Goal: Task Accomplishment & Management: Manage account settings

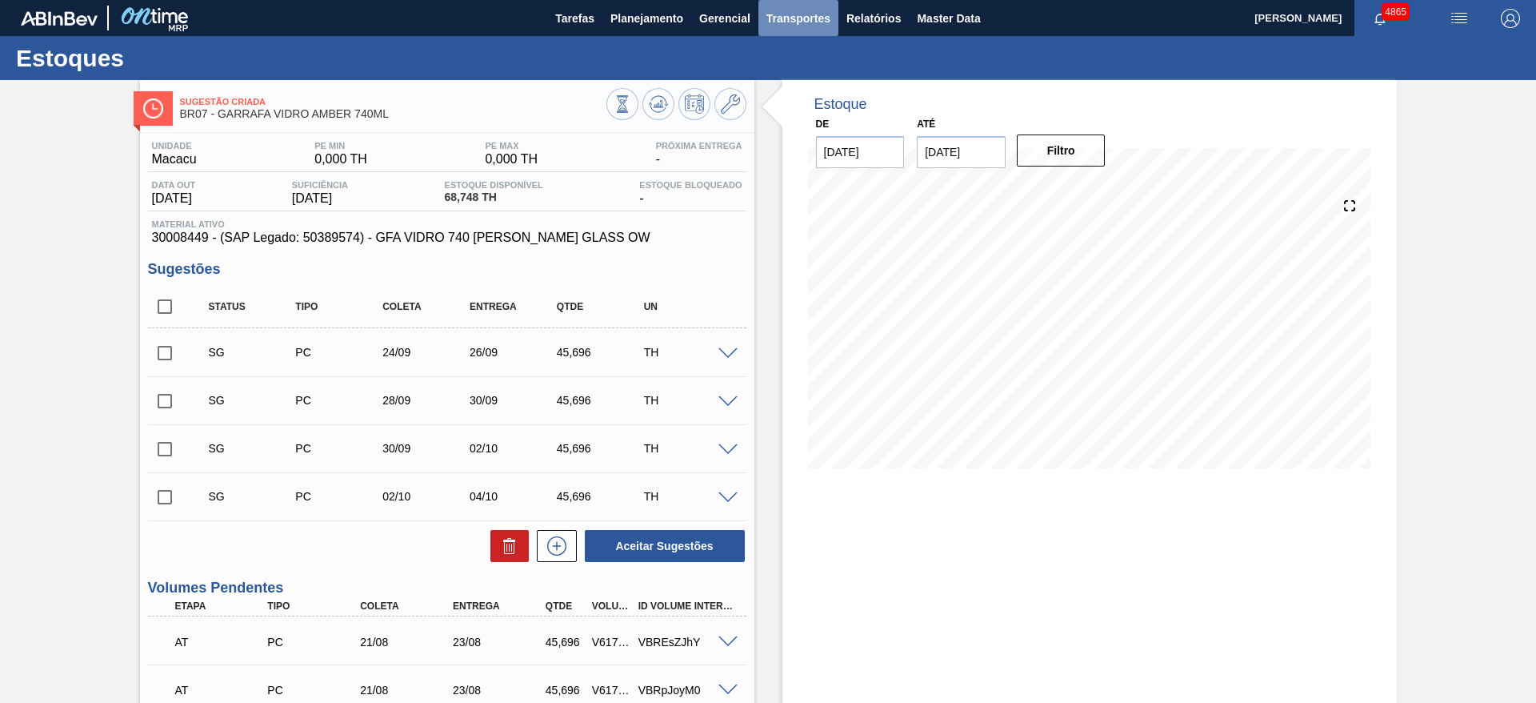
click at [825, 13] on span "Transportes" at bounding box center [799, 18] width 64 height 19
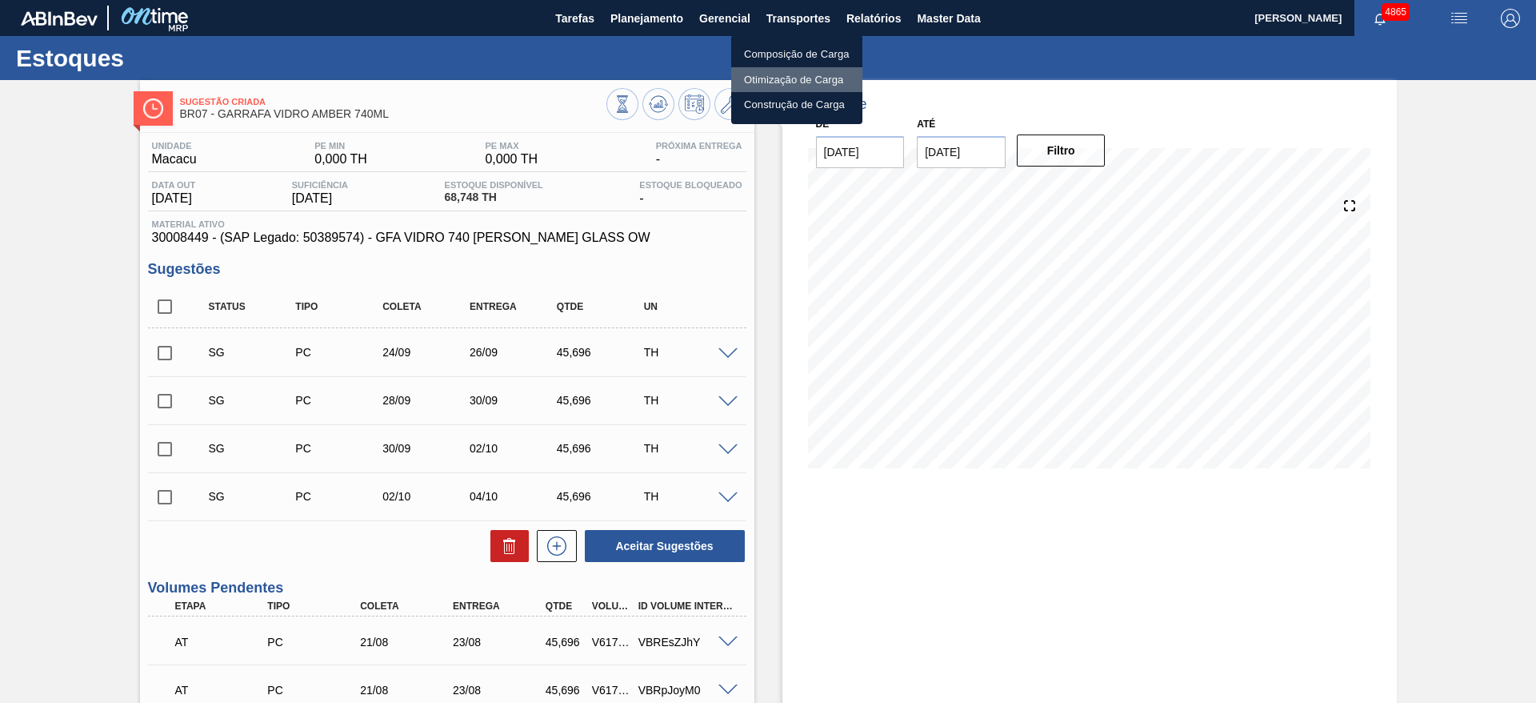
click at [813, 77] on li "Otimização de Carga" at bounding box center [796, 80] width 131 height 26
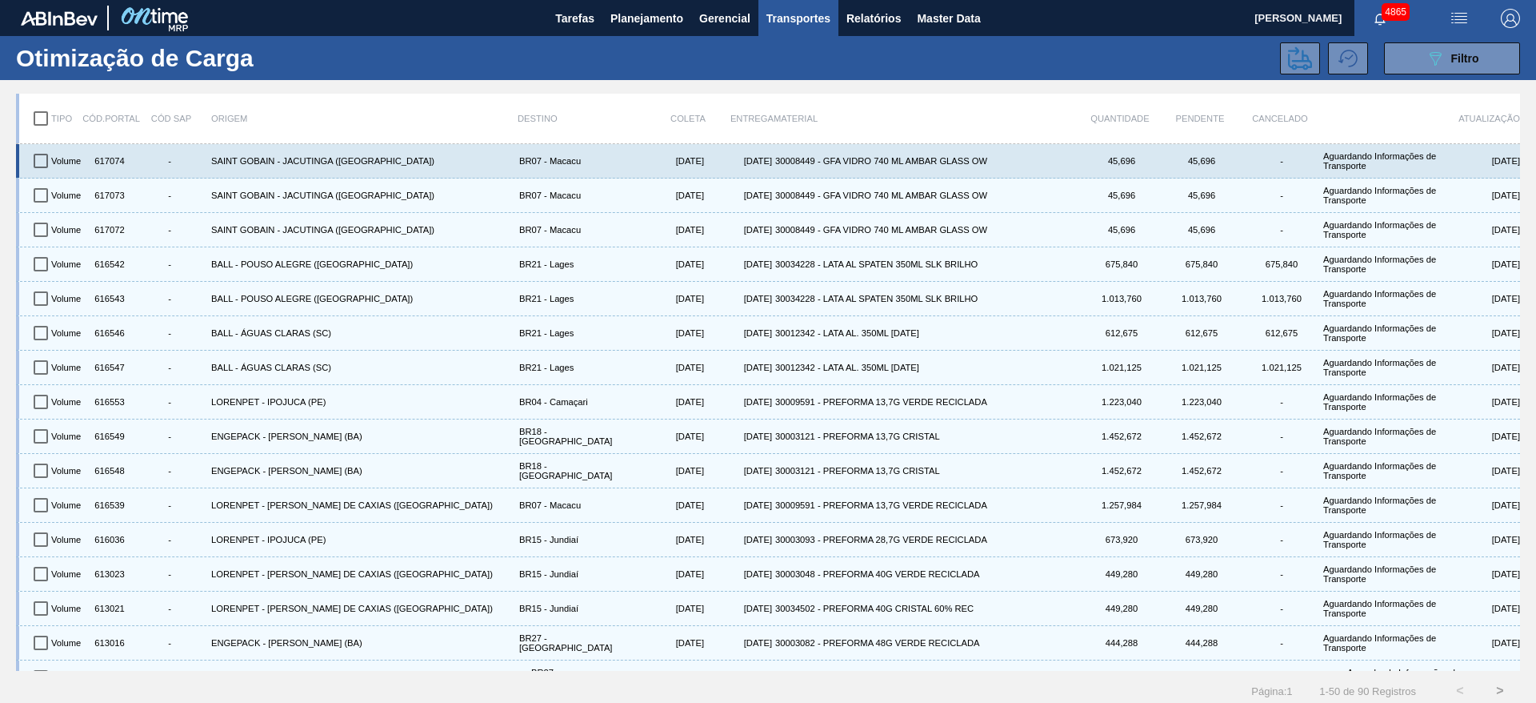
click at [44, 163] on input "checkbox" at bounding box center [41, 161] width 34 height 34
checkbox input "true"
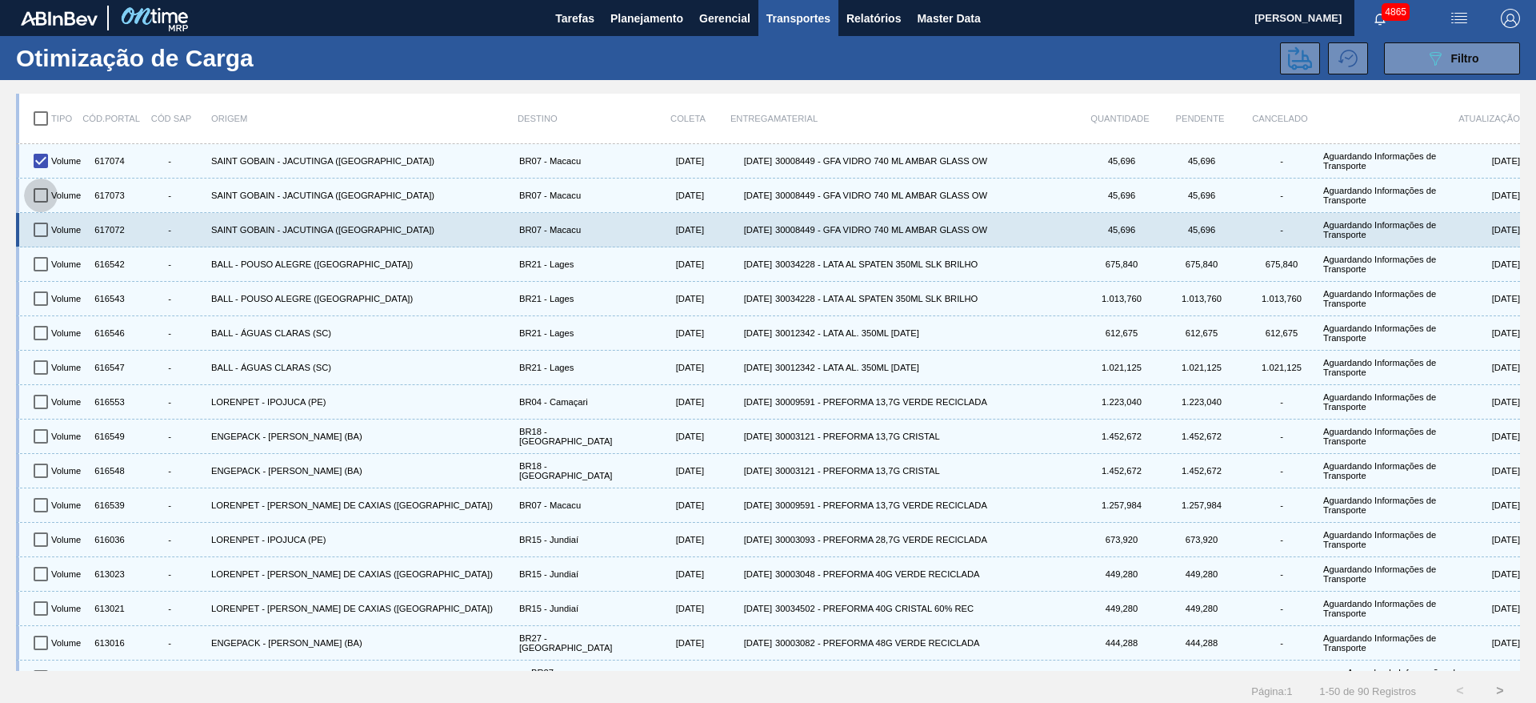
drag, startPoint x: 46, startPoint y: 192, endPoint x: 35, endPoint y: 218, distance: 28.4
click at [46, 193] on input "checkbox" at bounding box center [41, 195] width 34 height 34
checkbox input "true"
click at [34, 229] on input "checkbox" at bounding box center [41, 230] width 34 height 34
checkbox input "true"
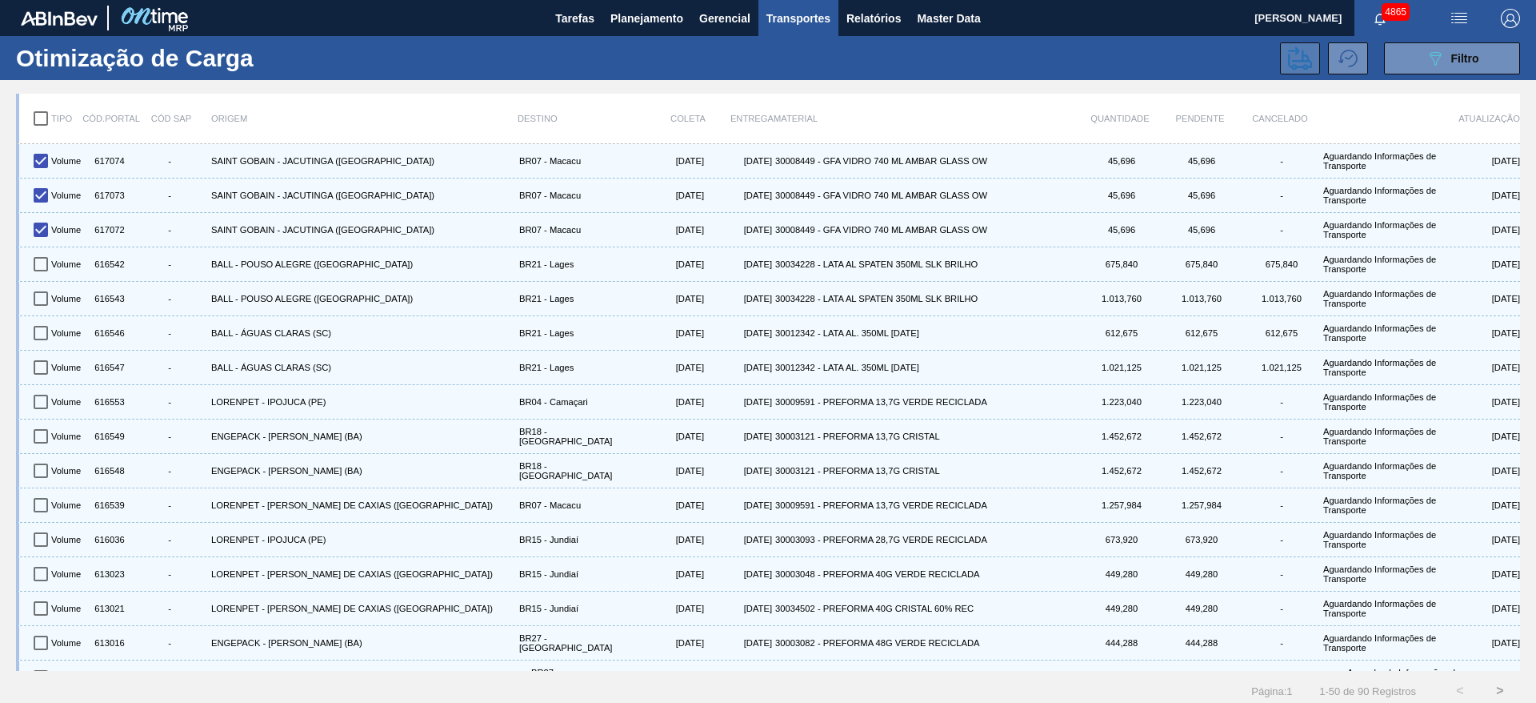
click at [1304, 61] on icon at bounding box center [1300, 57] width 24 height 23
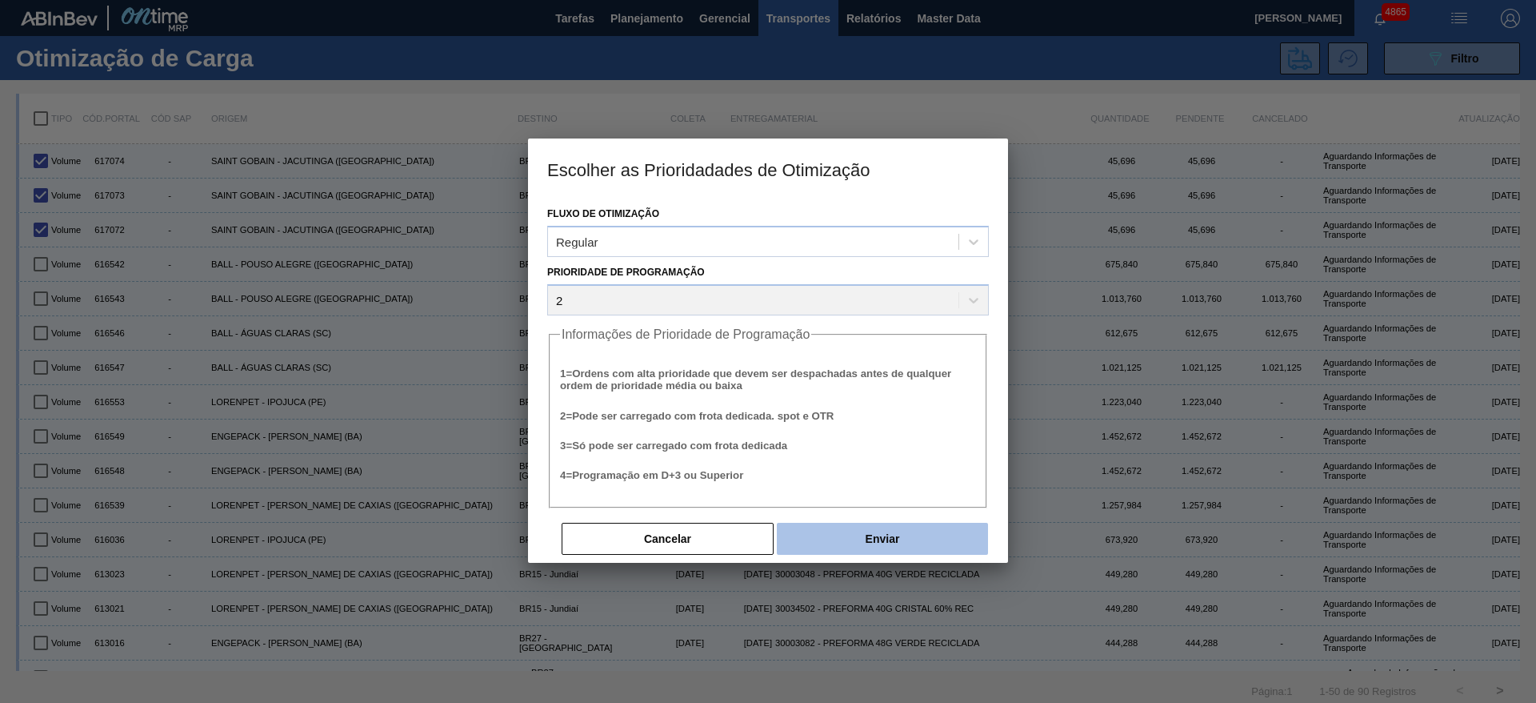
click at [854, 545] on button "Enviar" at bounding box center [882, 539] width 211 height 32
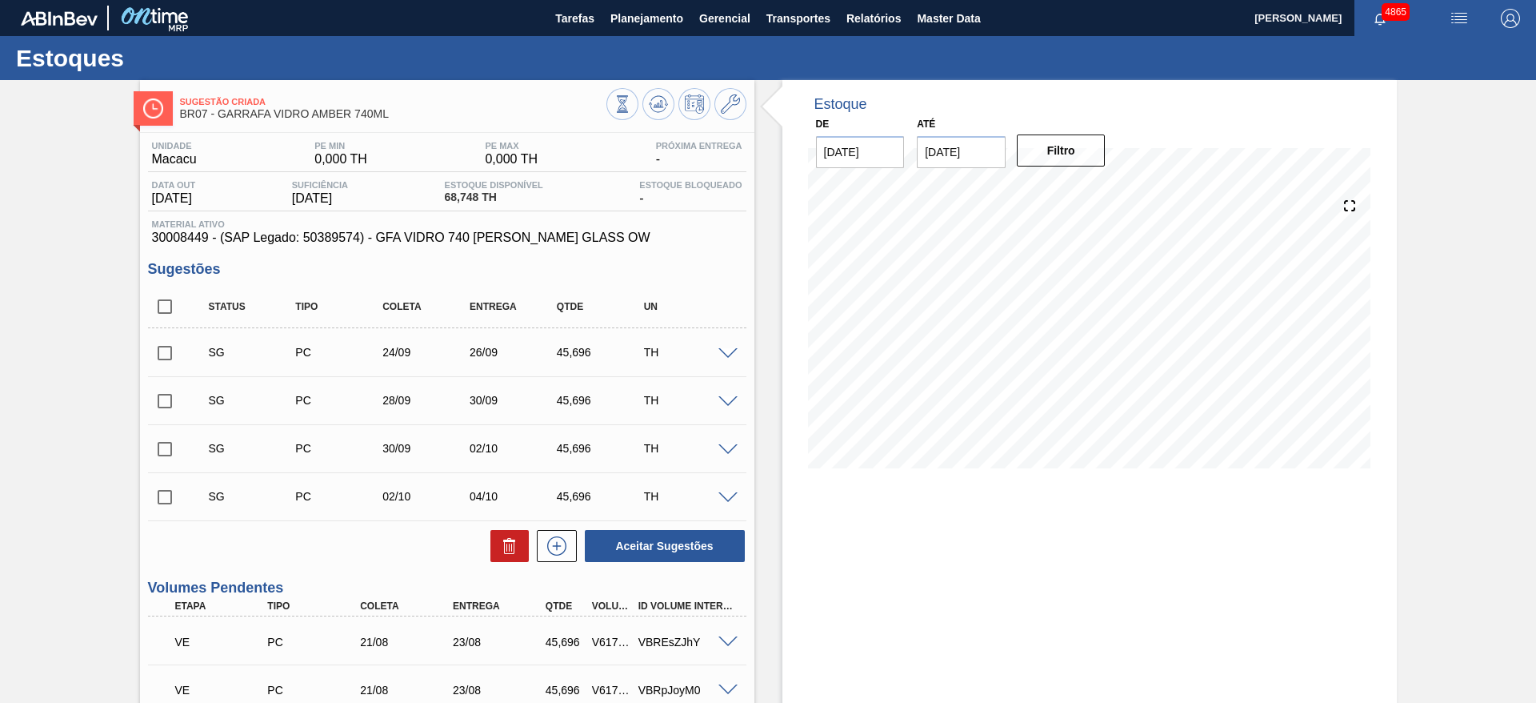
scroll to position [120, 0]
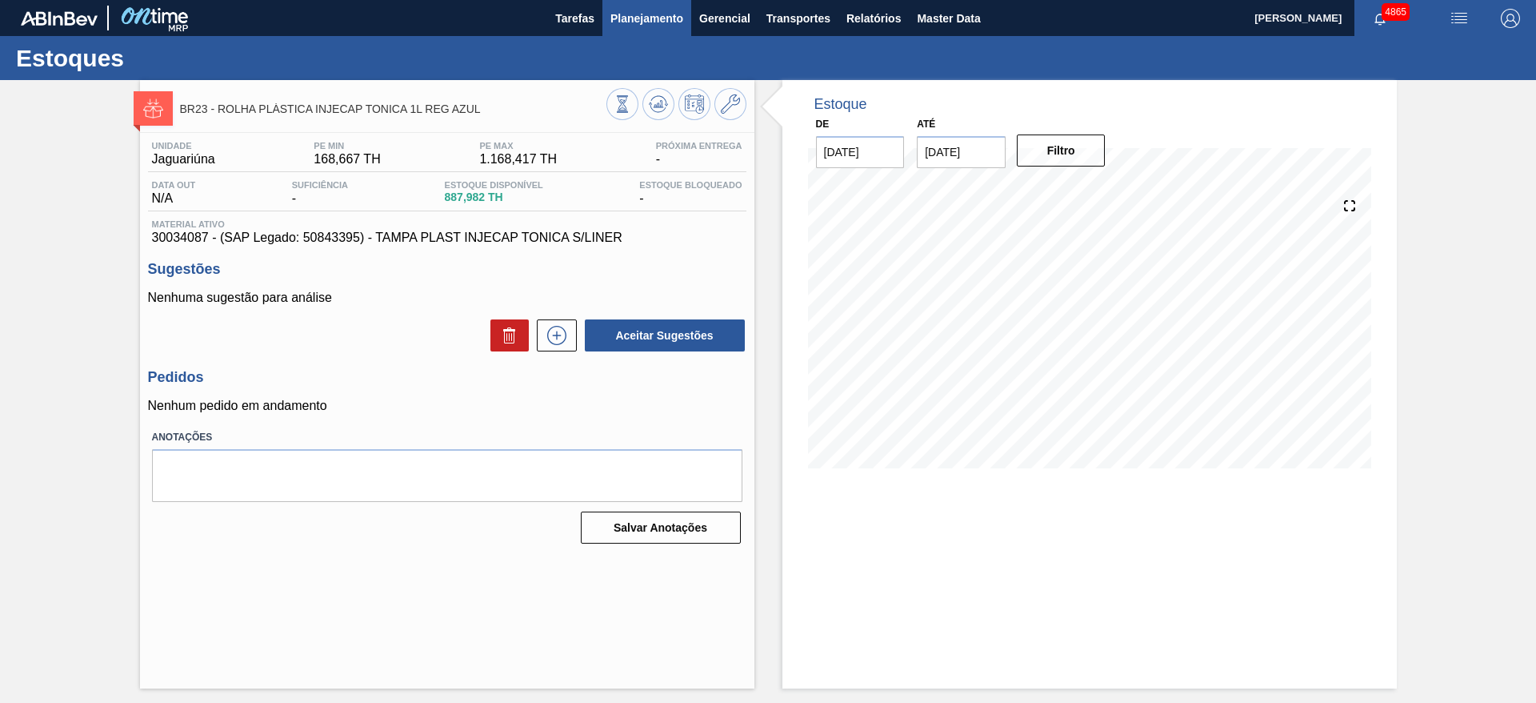
click at [643, 19] on button "Planejamento" at bounding box center [647, 18] width 89 height 36
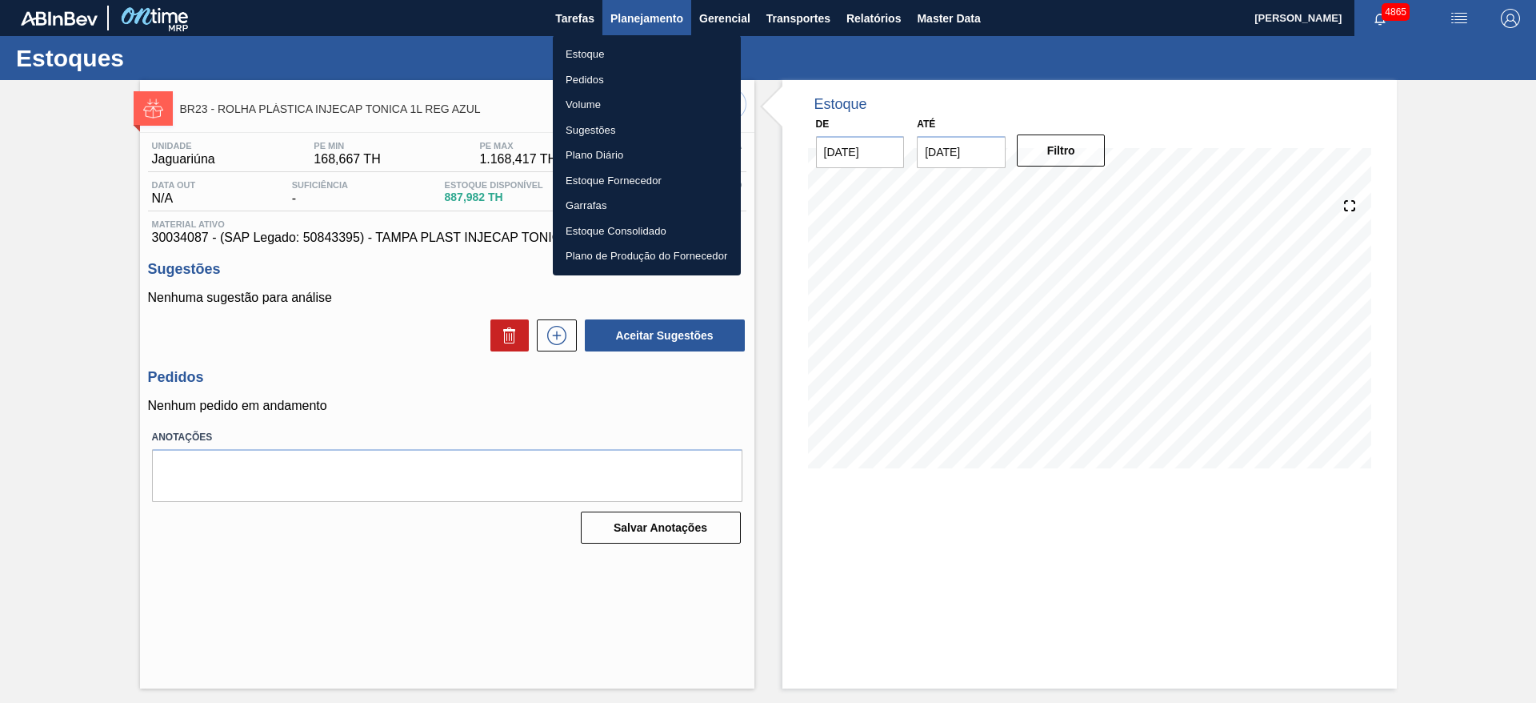
click at [647, 22] on div at bounding box center [768, 351] width 1536 height 703
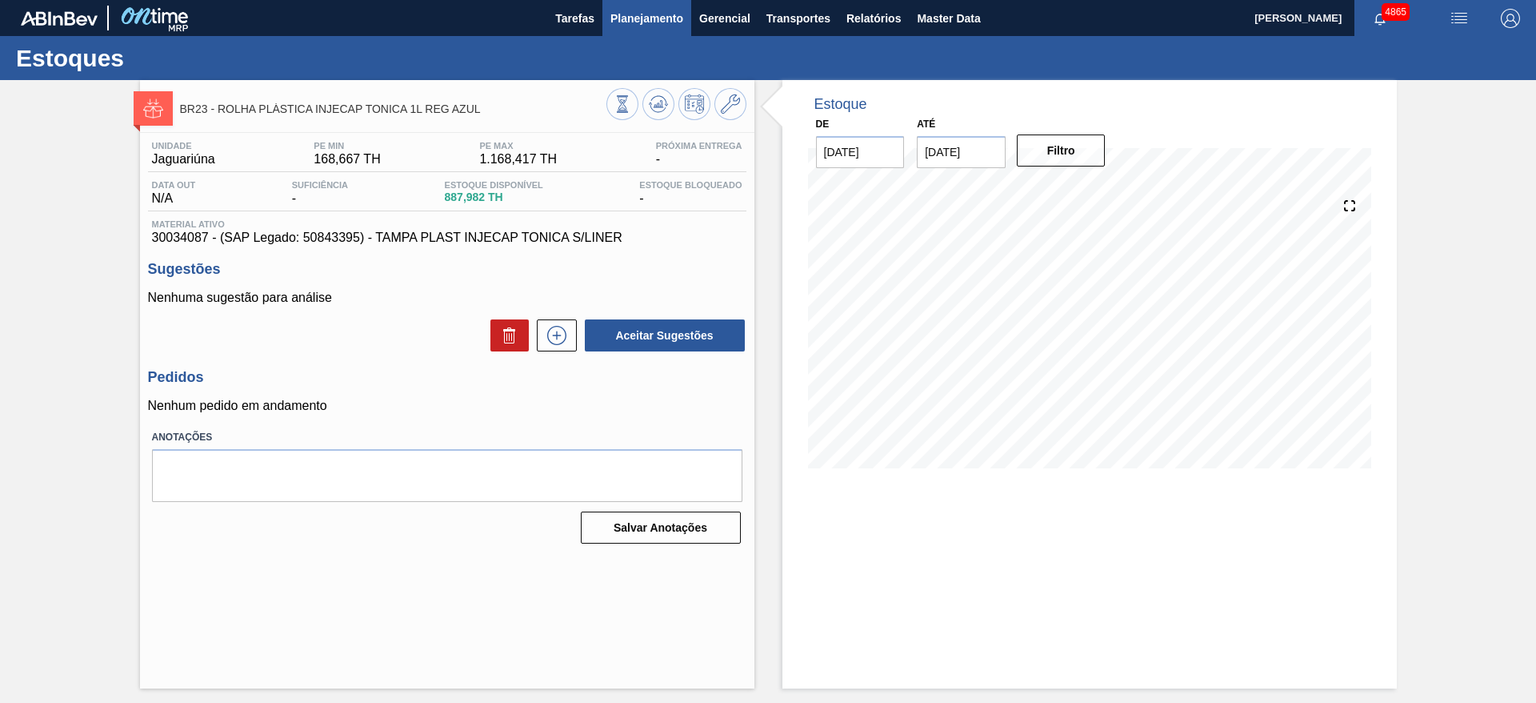
click at [636, 9] on span "Planejamento" at bounding box center [647, 18] width 73 height 19
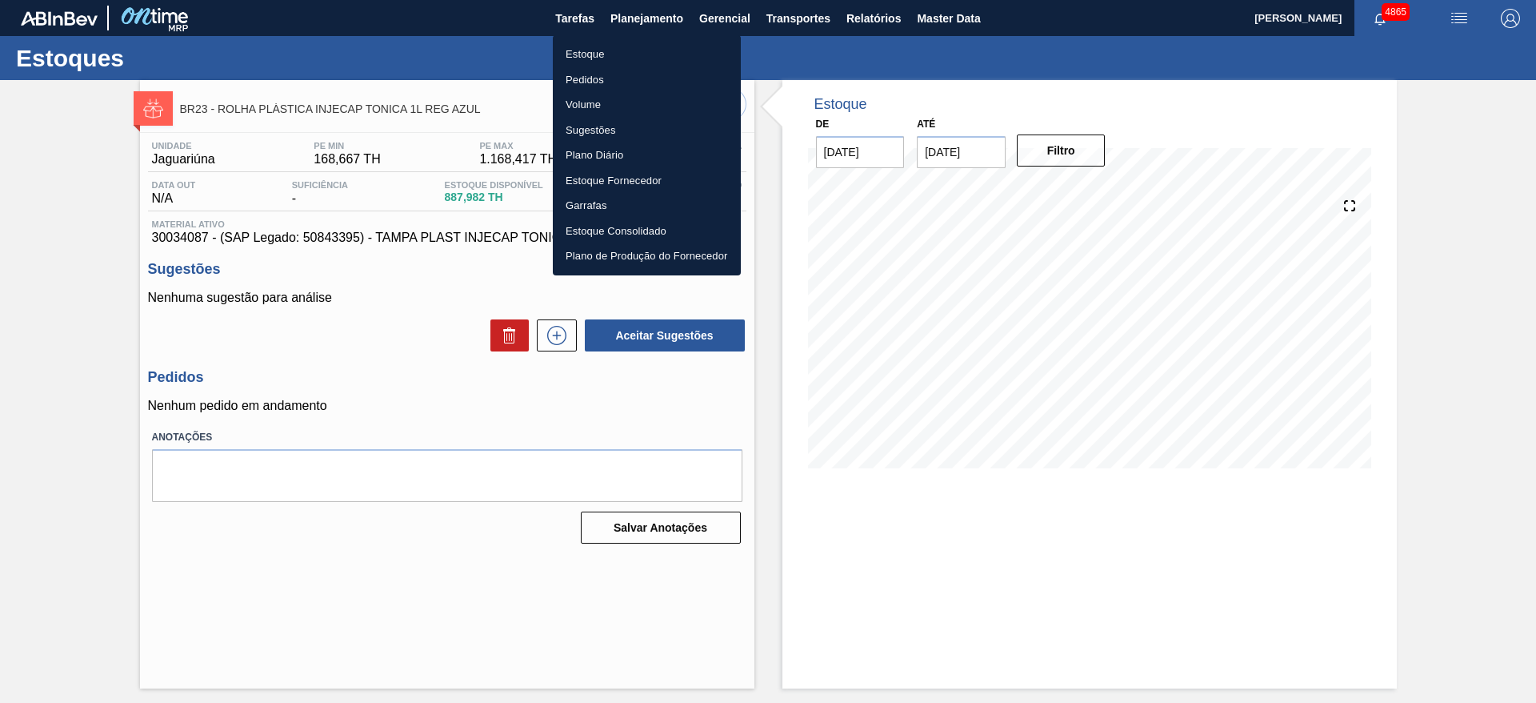
click at [624, 49] on li "Estoque" at bounding box center [647, 55] width 188 height 26
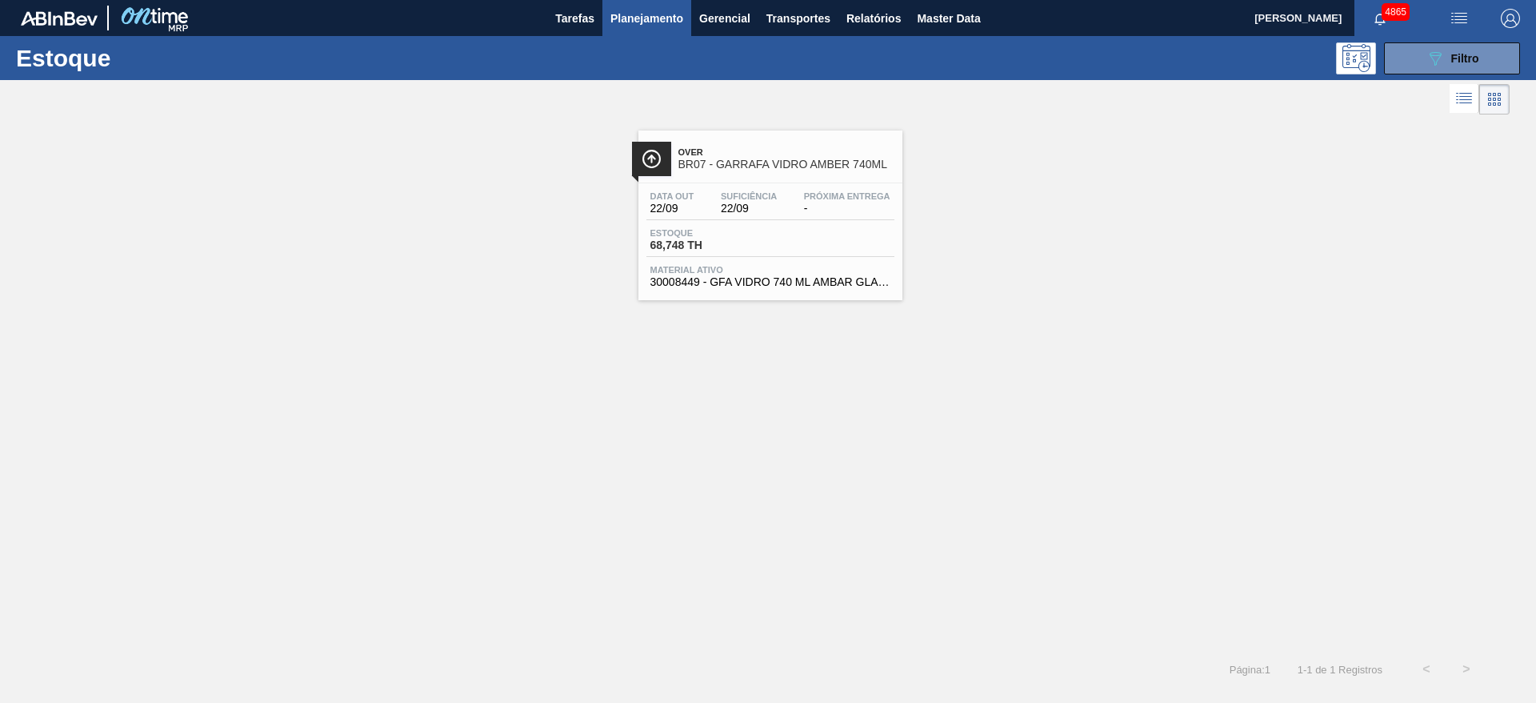
click at [877, 265] on span "Material ativo" at bounding box center [771, 270] width 240 height 10
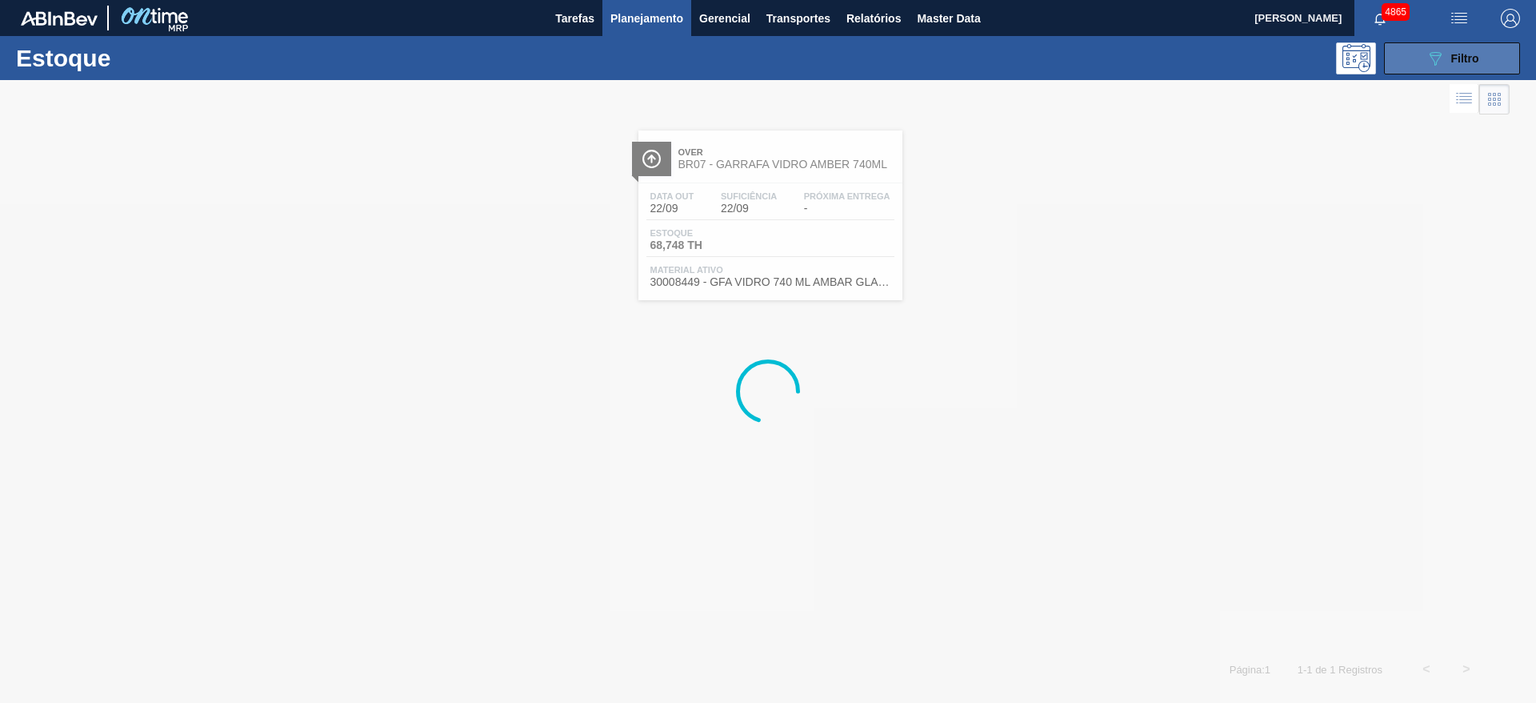
click at [1412, 62] on button "089F7B8B-B2A5-4AFE-B5C0-19BA573D28AC Filtro" at bounding box center [1452, 58] width 136 height 32
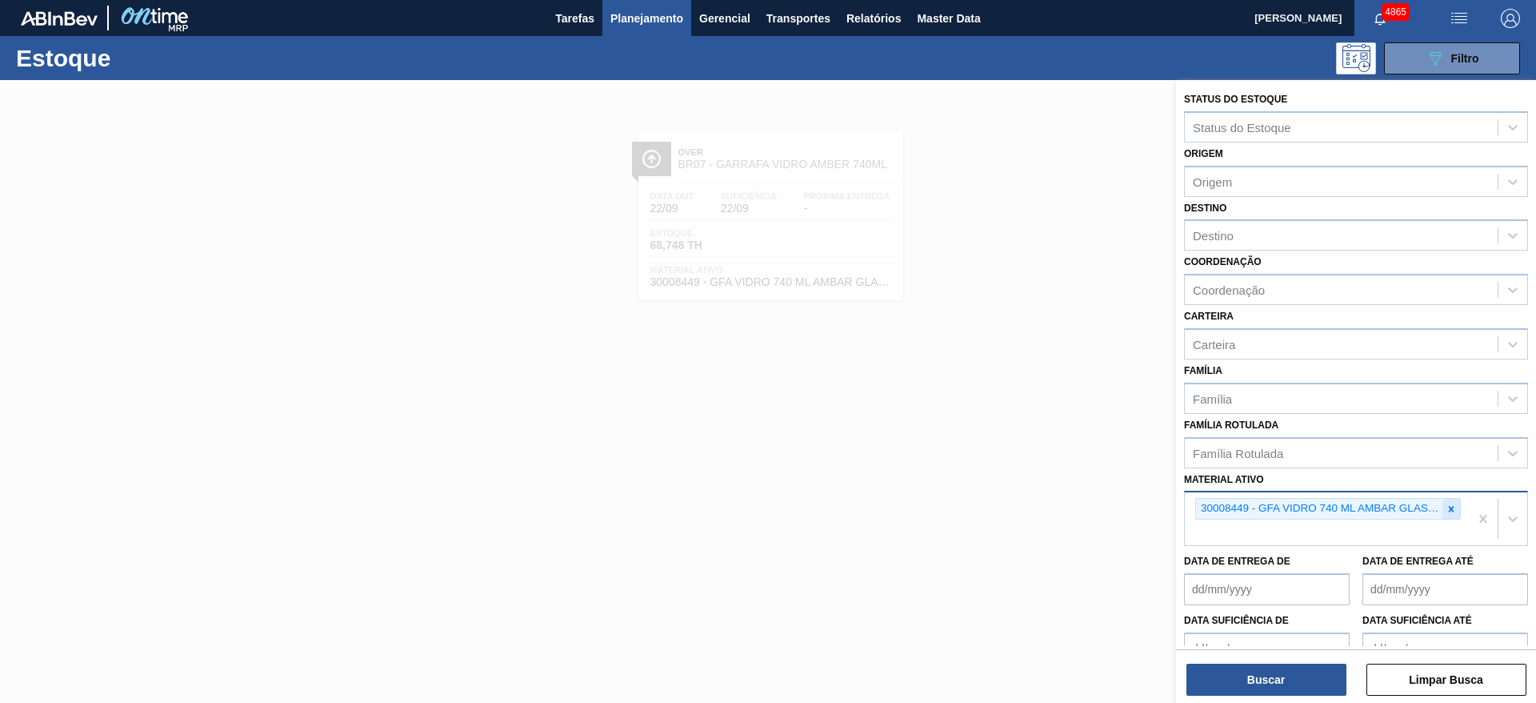
click at [1453, 511] on icon at bounding box center [1451, 508] width 11 height 11
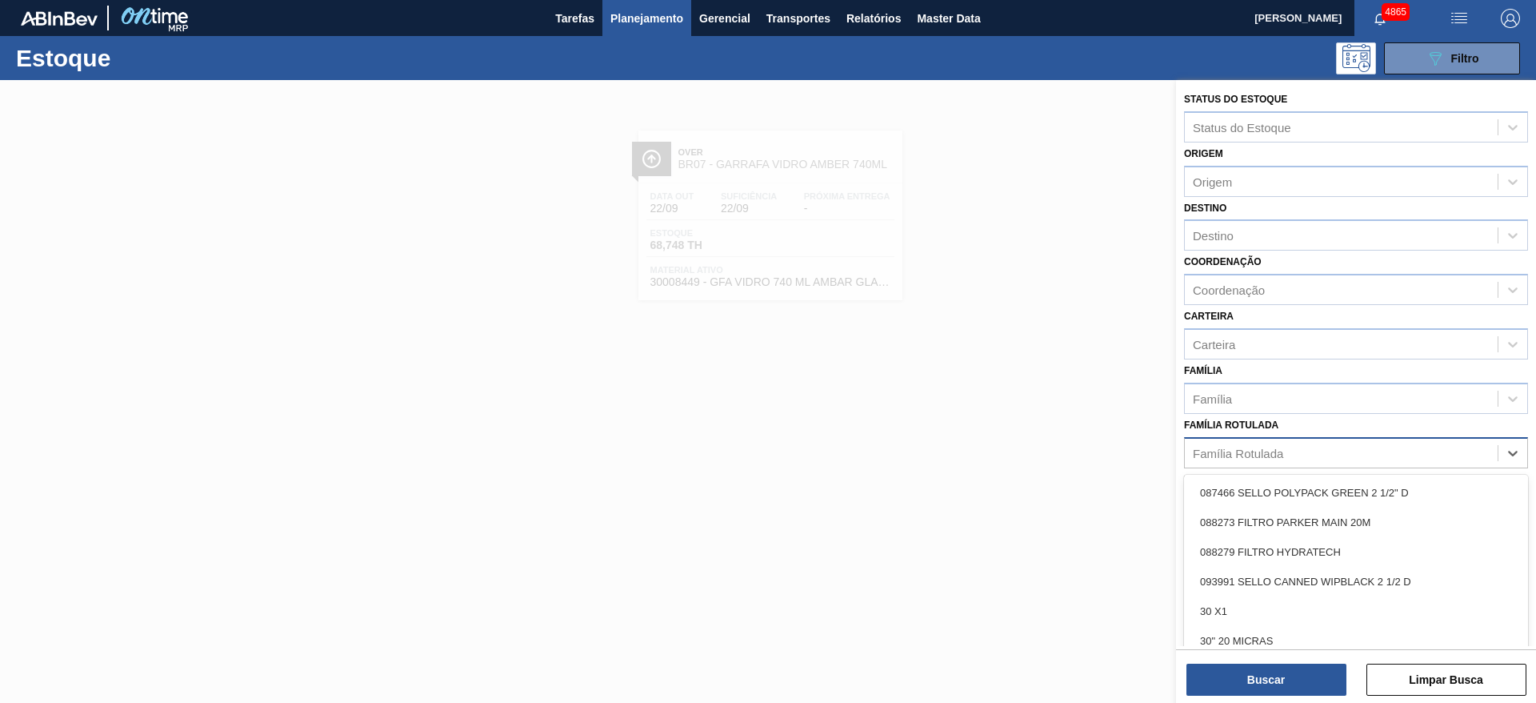
click at [1401, 454] on div "Família Rotulada" at bounding box center [1341, 452] width 313 height 23
type Rotulada "enzi"
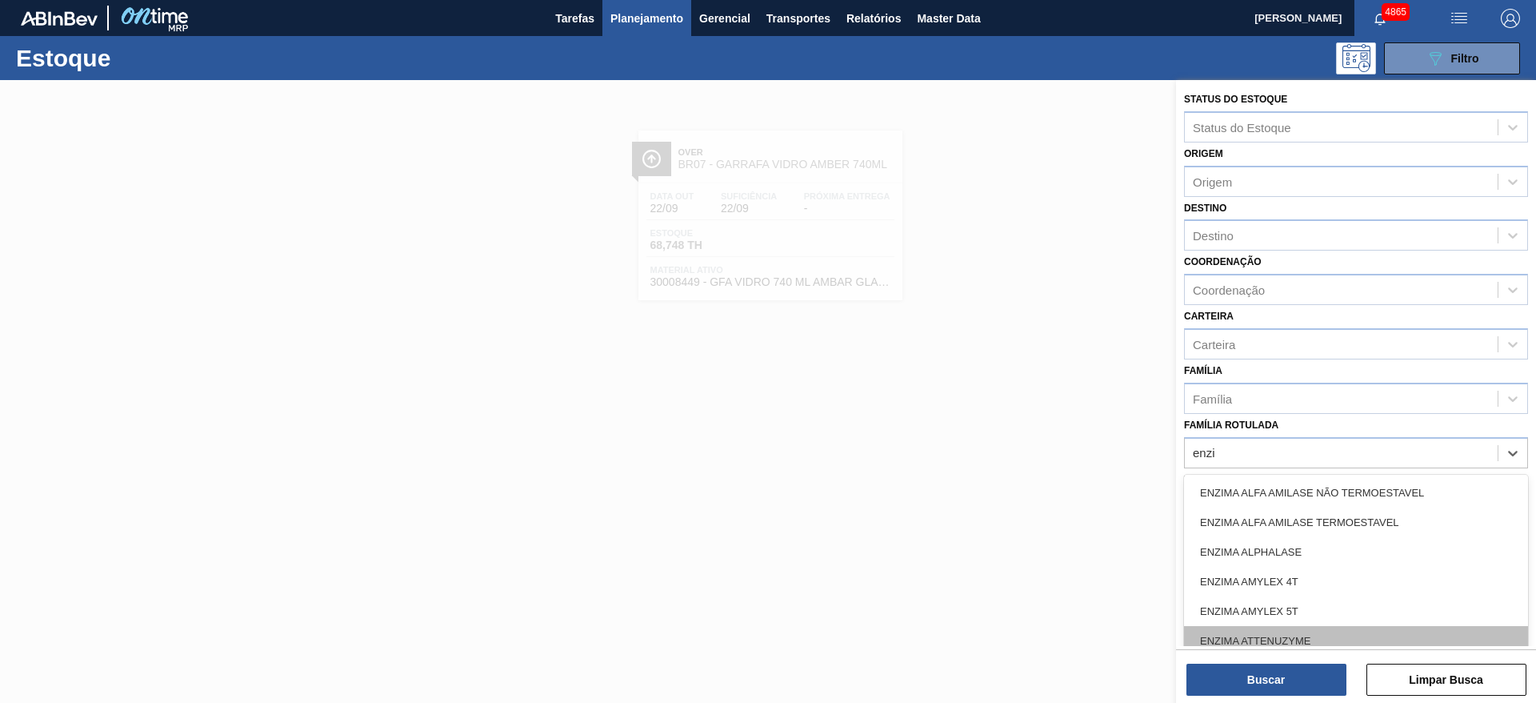
click at [1336, 643] on div "ENZIMA ATTENUZYME" at bounding box center [1356, 641] width 344 height 30
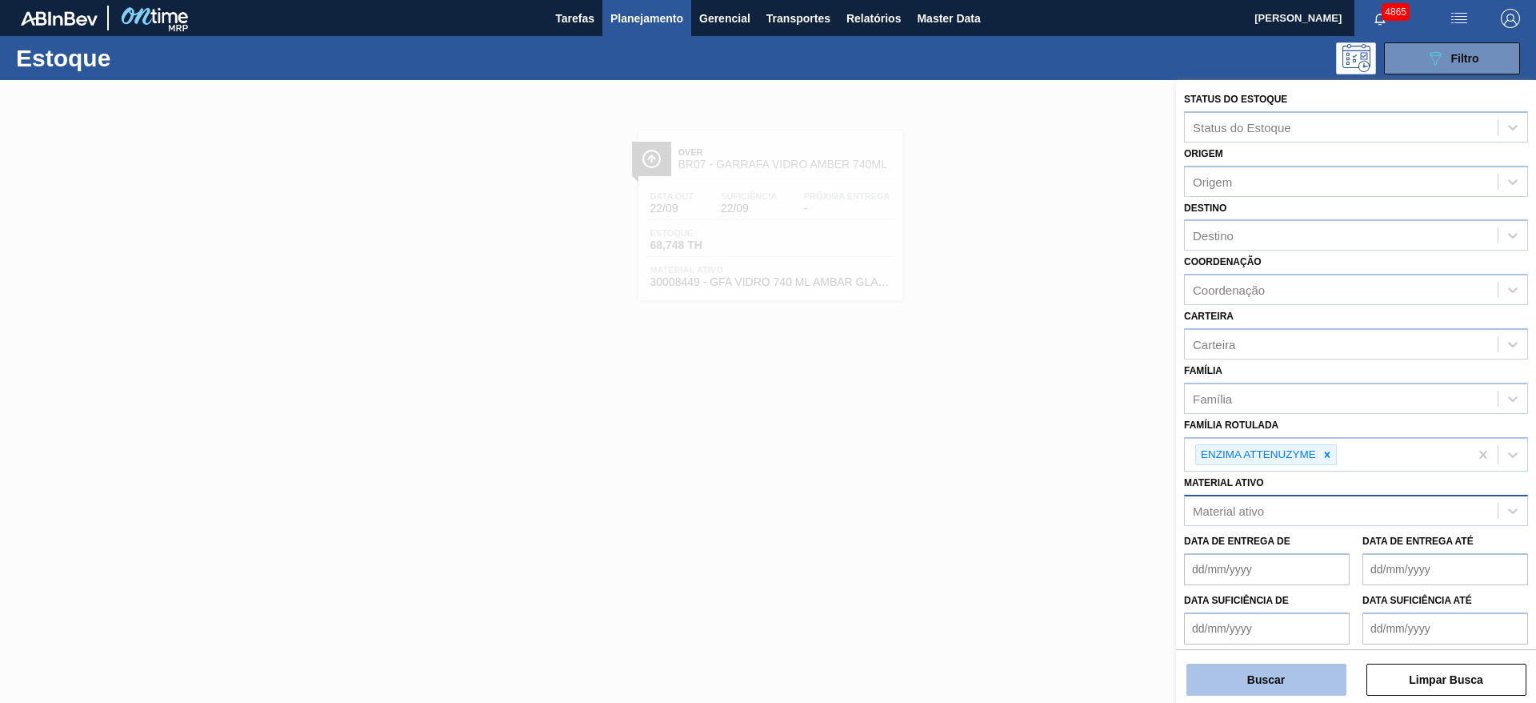
click at [1310, 671] on button "Buscar" at bounding box center [1267, 679] width 160 height 32
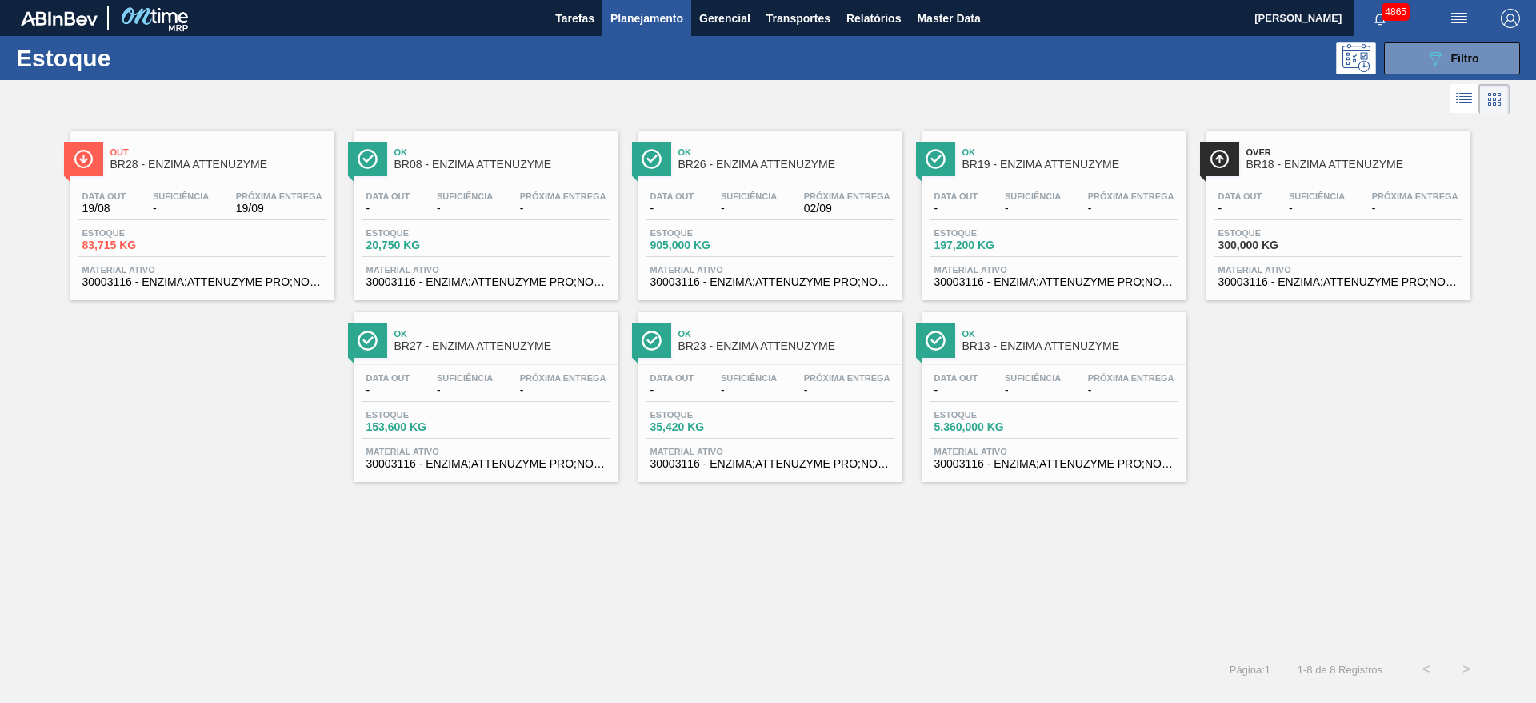
click at [190, 179] on div "Out BR28 - ENZIMA ATTENUZYME Data out 19/08 Suficiência - Próxima Entrega 19/09…" at bounding box center [202, 215] width 264 height 170
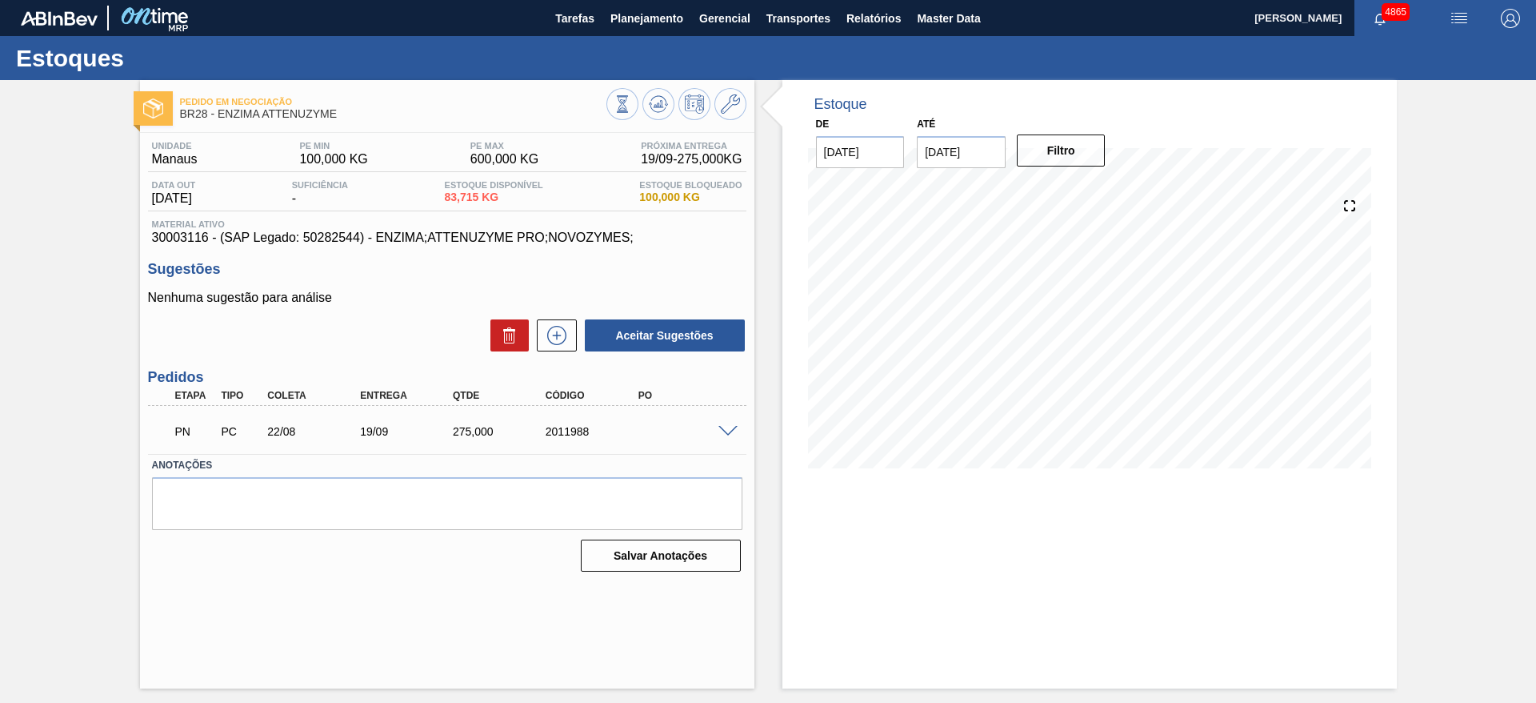
click at [727, 431] on span at bounding box center [728, 432] width 19 height 12
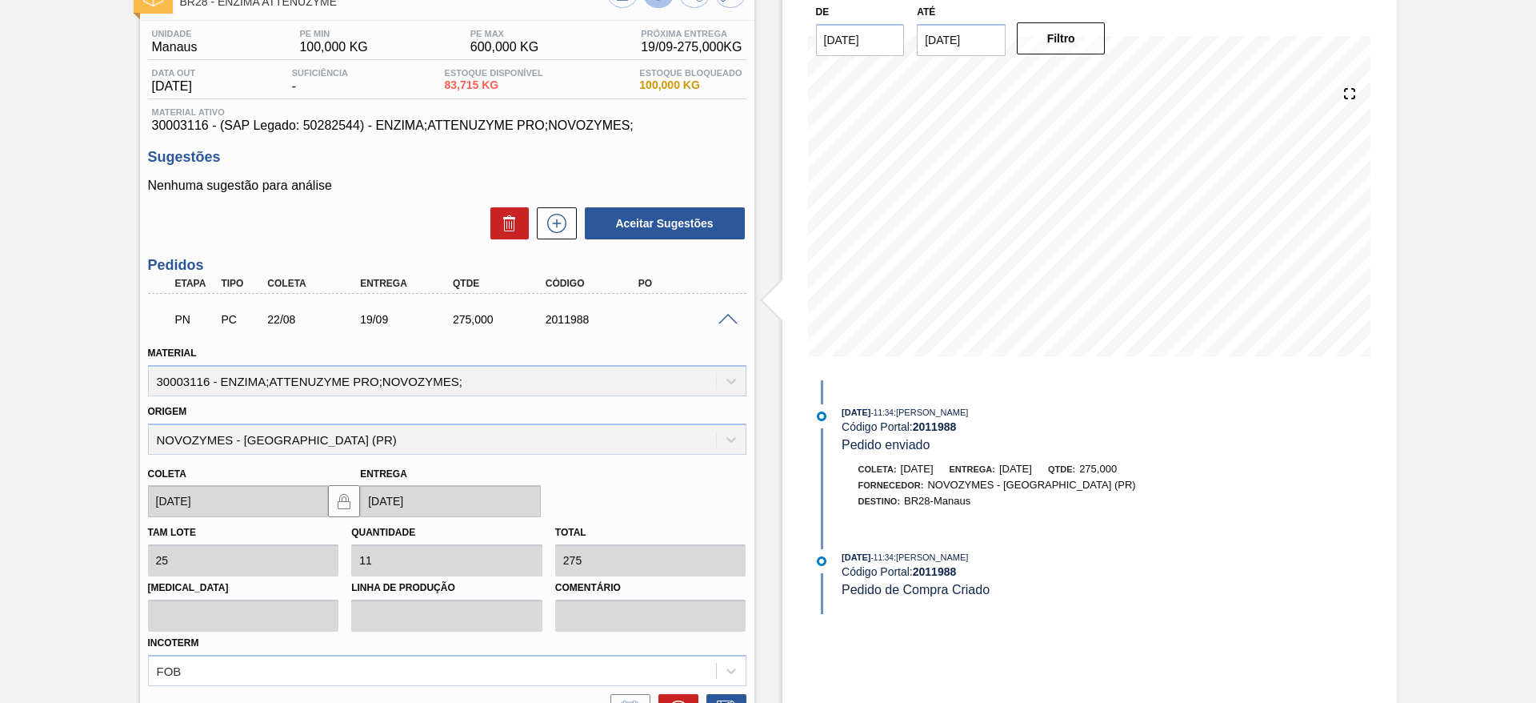
scroll to position [30, 0]
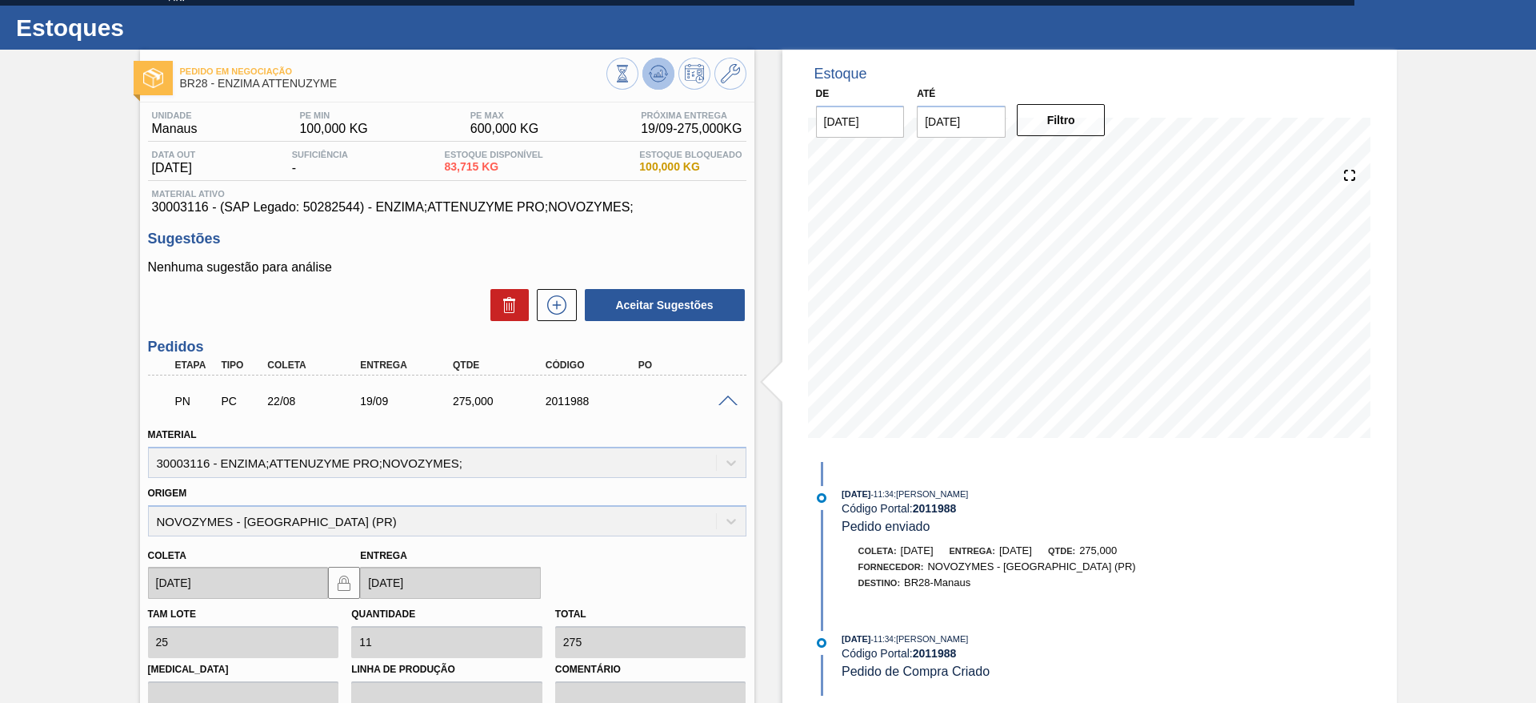
click at [631, 68] on icon at bounding box center [623, 74] width 18 height 18
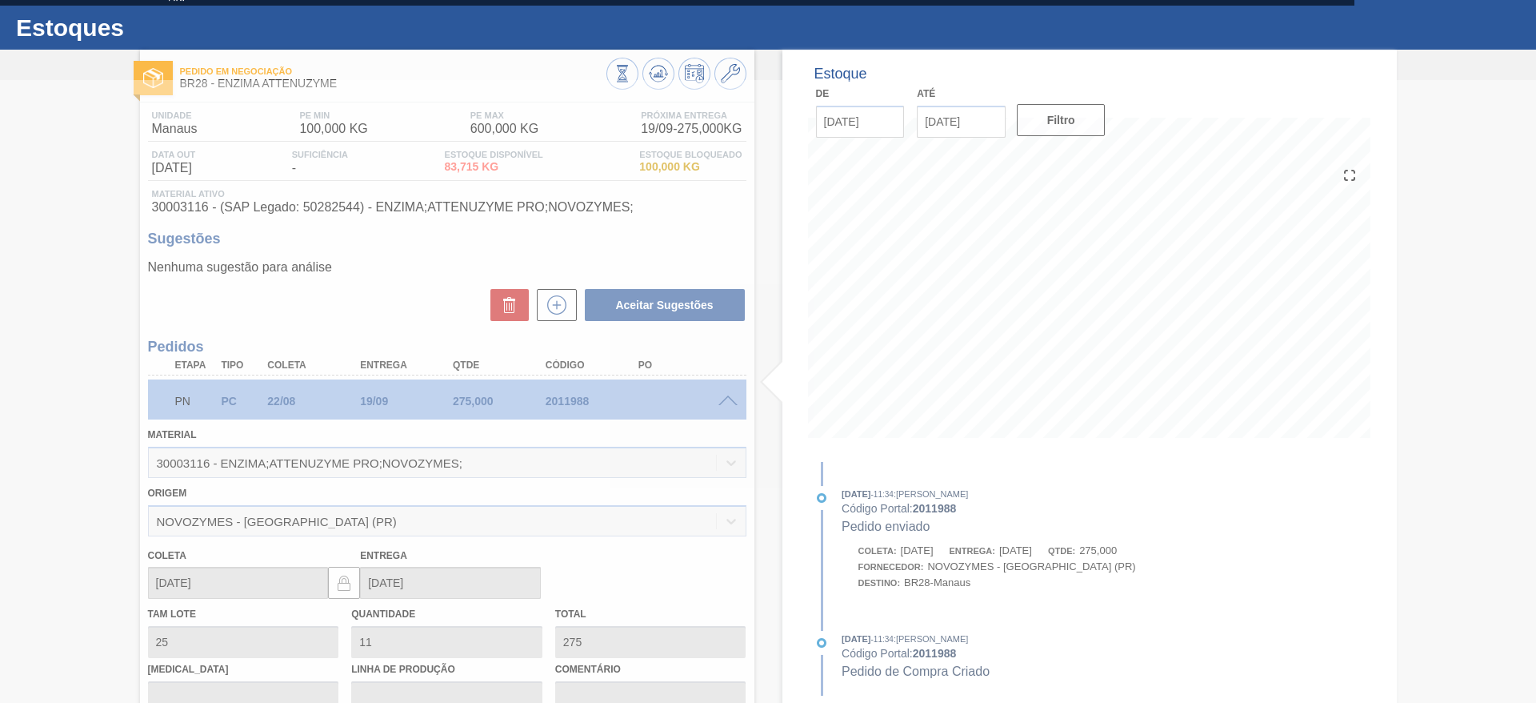
scroll to position [0, 0]
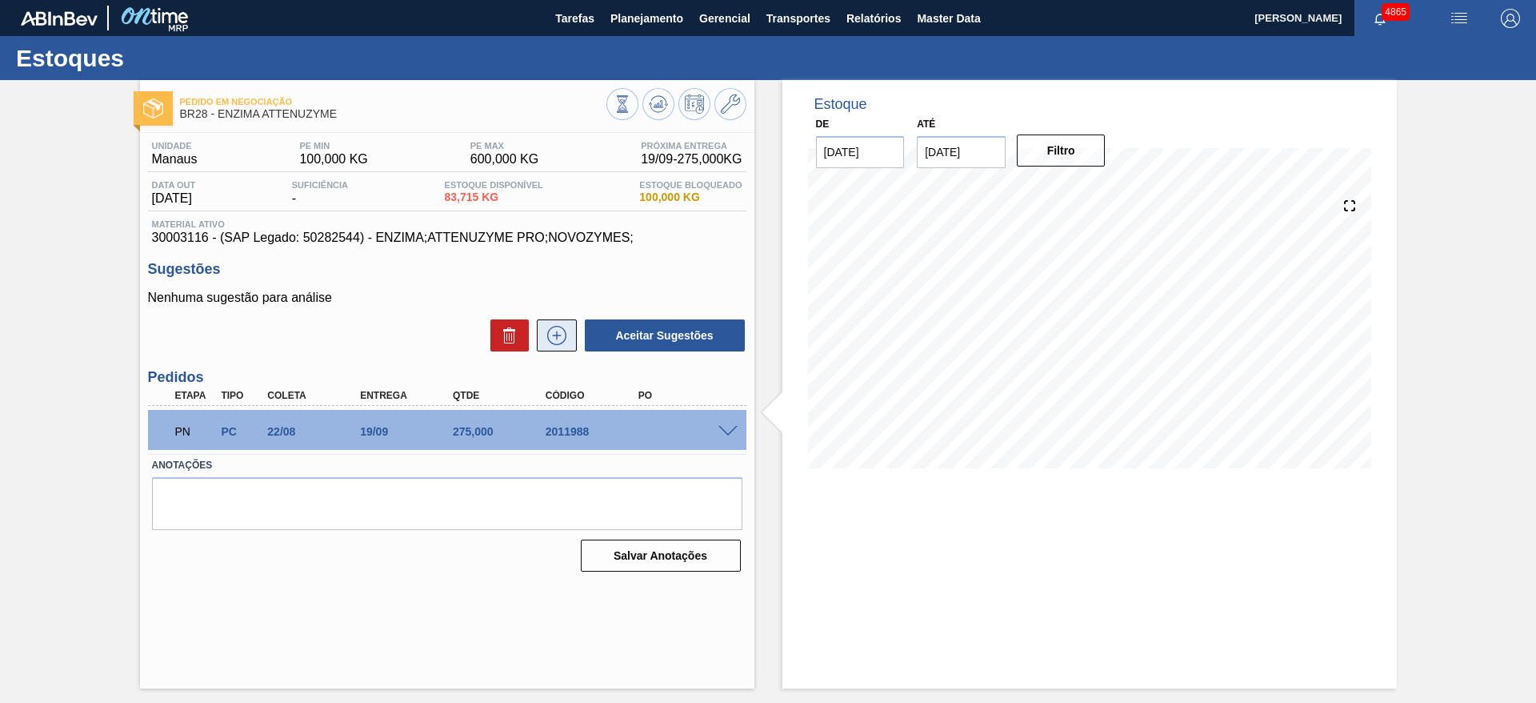
click at [567, 342] on icon at bounding box center [557, 335] width 26 height 19
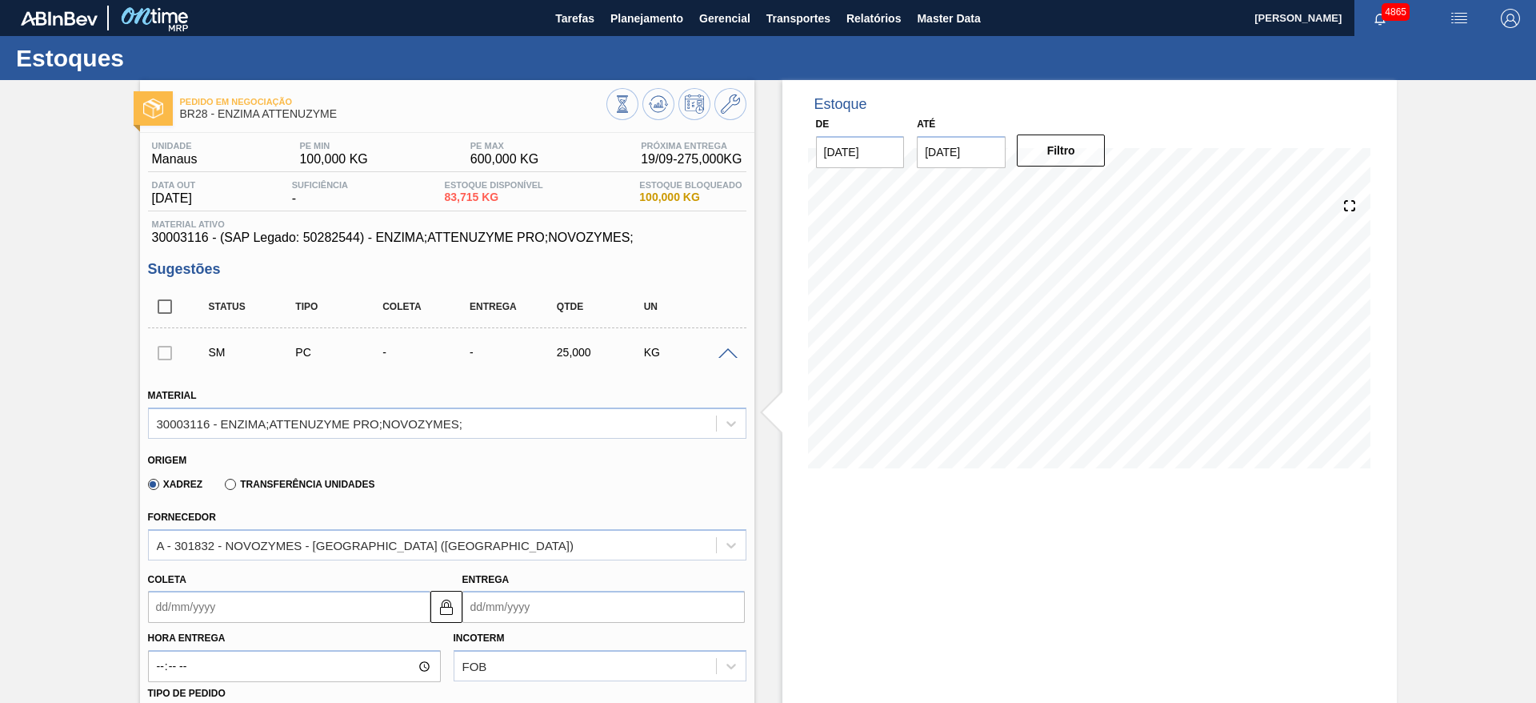
scroll to position [240, 0]
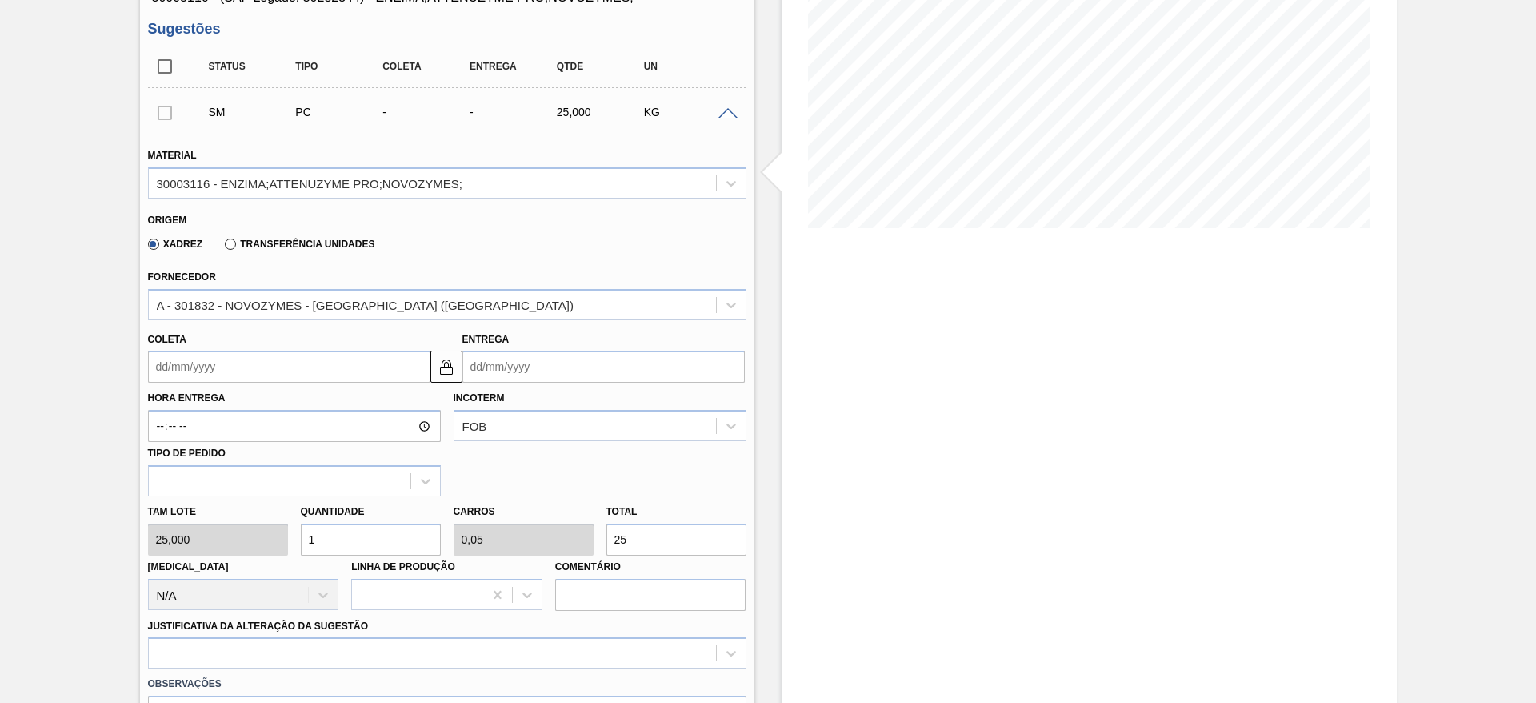
click at [310, 366] on input "Coleta" at bounding box center [289, 367] width 282 height 32
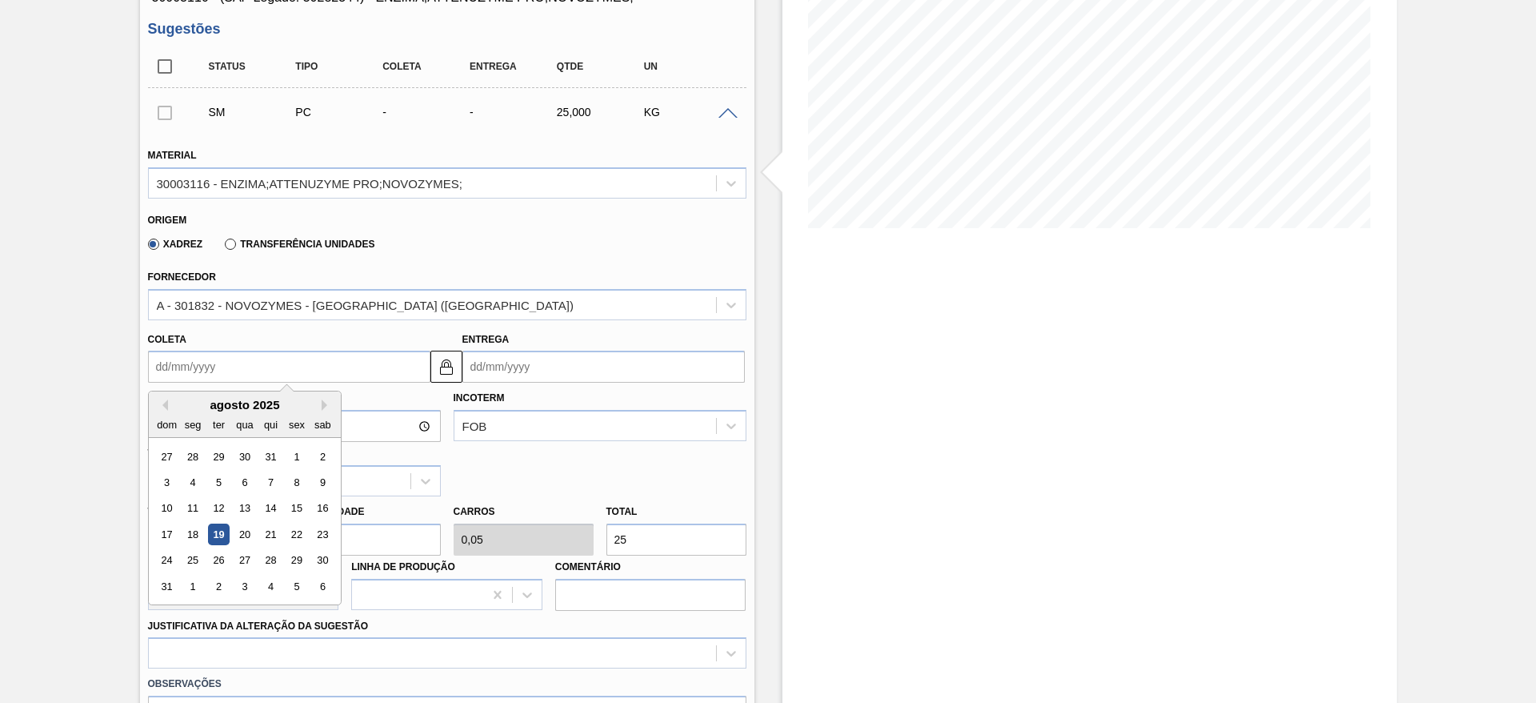
click at [240, 407] on div "agosto 2025" at bounding box center [245, 405] width 192 height 14
click at [295, 527] on div "22" at bounding box center [297, 534] width 22 height 22
type input "[DATE]"
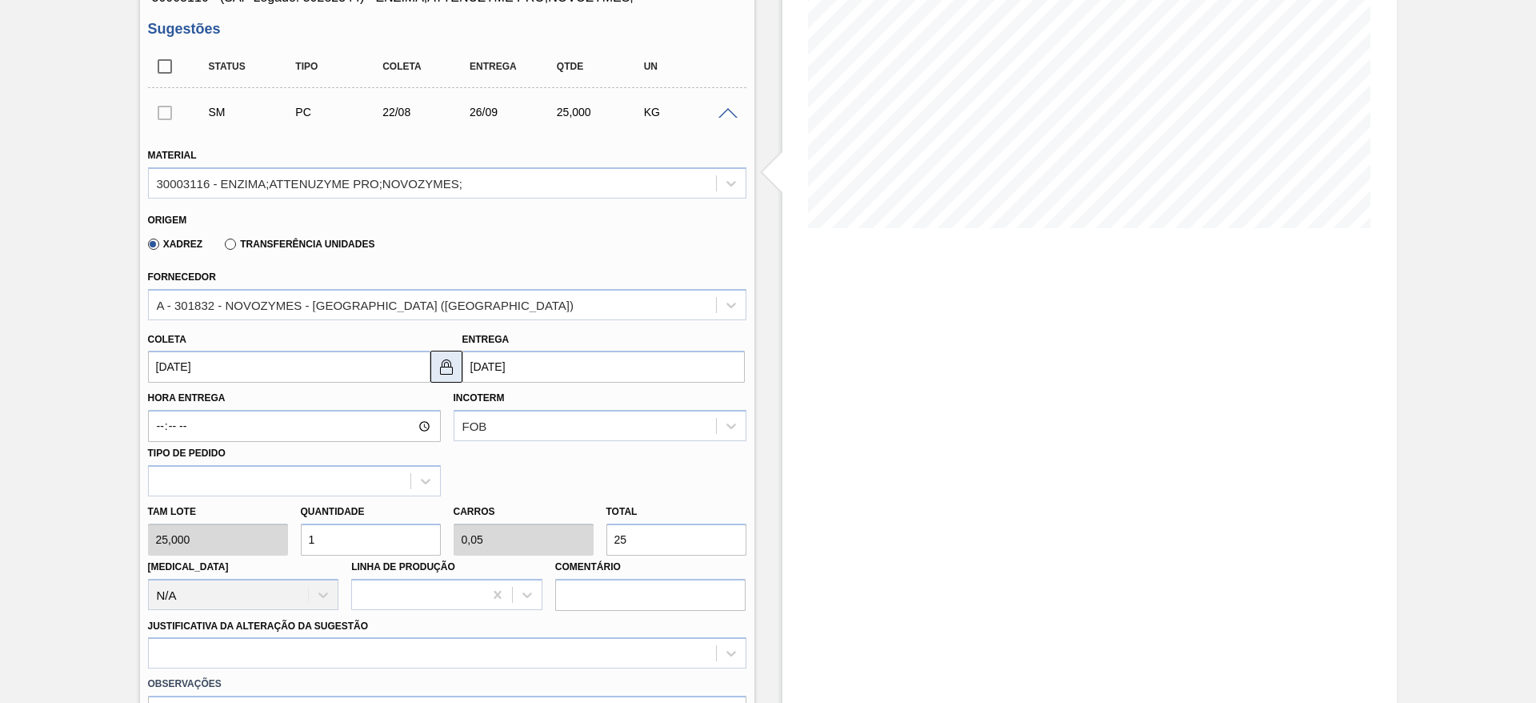
click at [456, 369] on button at bounding box center [447, 367] width 32 height 32
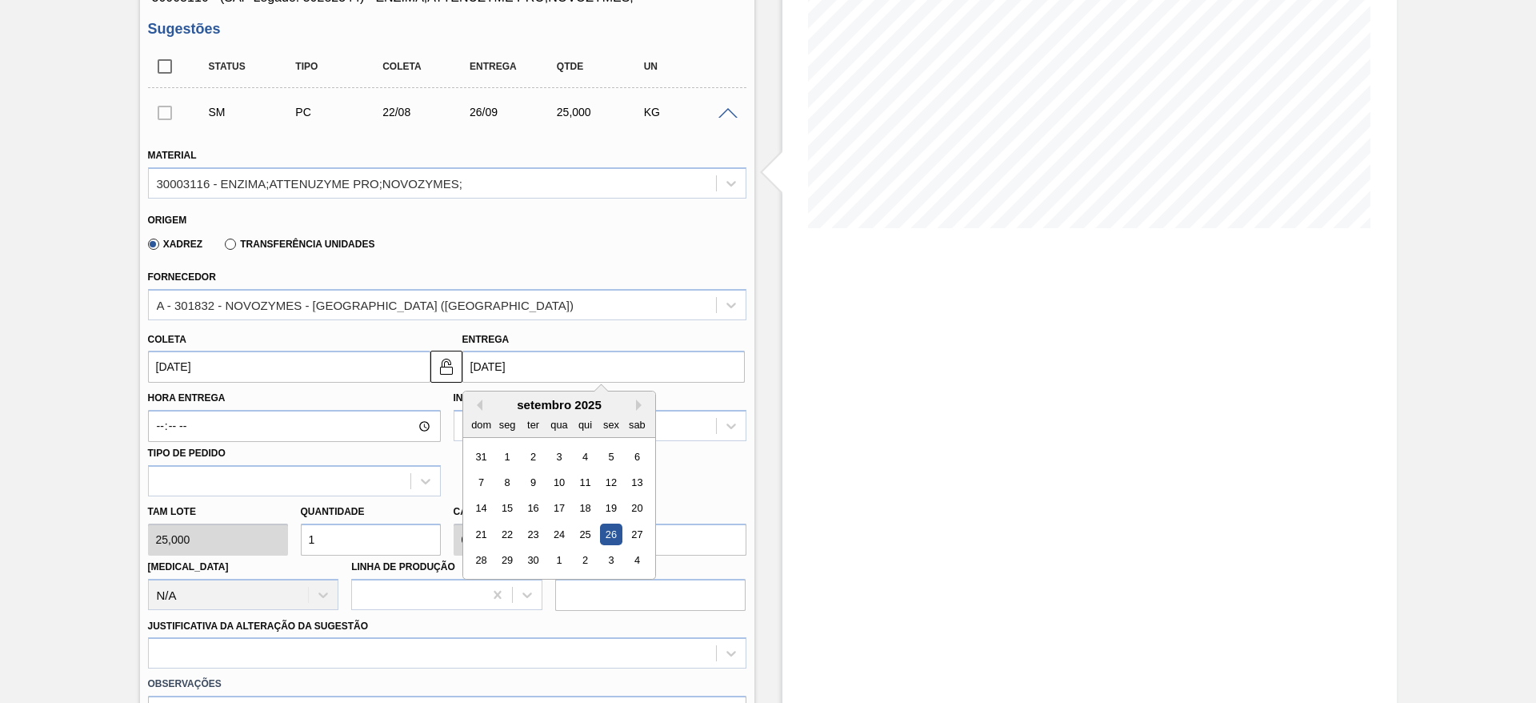
click at [483, 370] on input "[DATE]" at bounding box center [604, 367] width 282 height 32
click at [510, 558] on div "29" at bounding box center [507, 561] width 22 height 22
click at [512, 372] on input "[DATE]" at bounding box center [604, 367] width 282 height 32
click at [479, 403] on button "Previous Month" at bounding box center [476, 404] width 11 height 11
click at [595, 564] on div "28" at bounding box center [585, 561] width 22 height 22
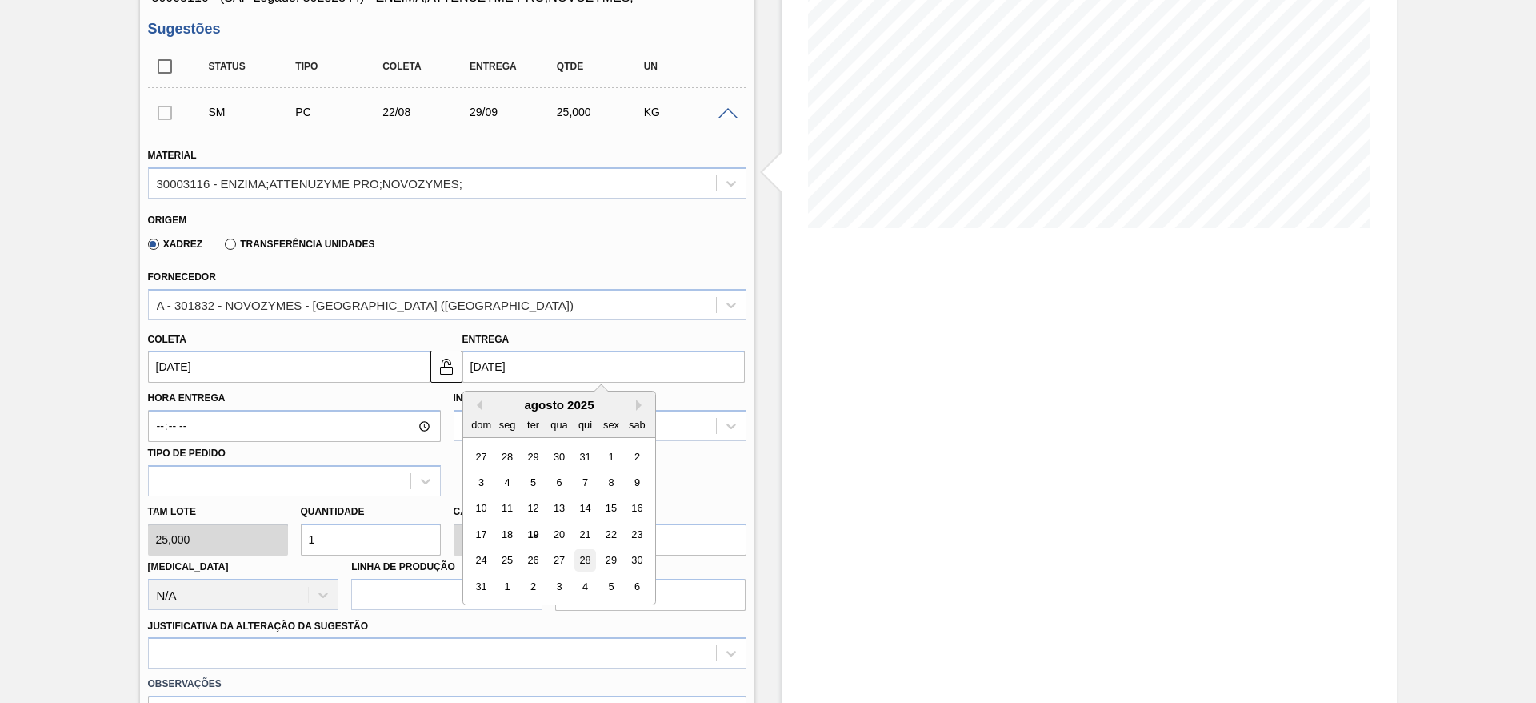
type input "[DATE]"
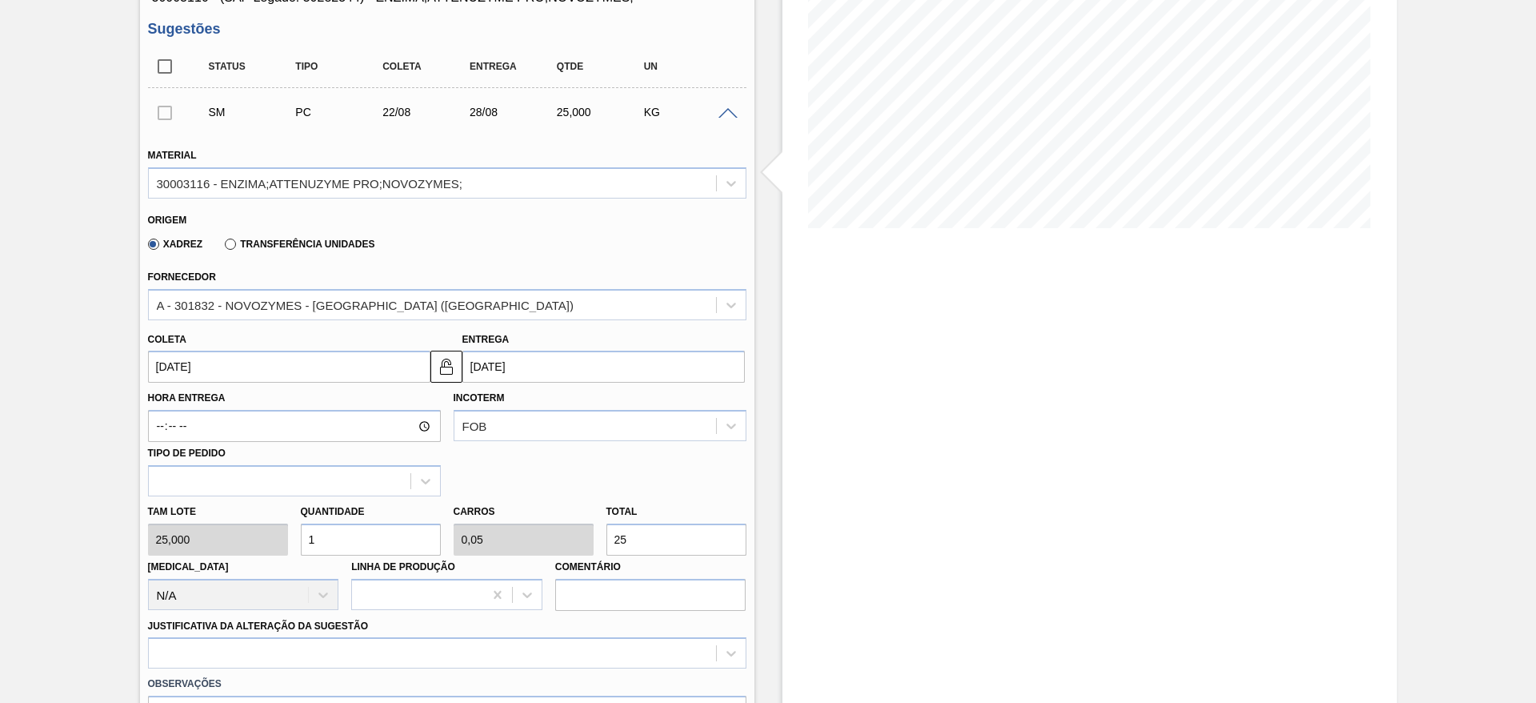
drag, startPoint x: 337, startPoint y: 541, endPoint x: 295, endPoint y: 540, distance: 41.6
click at [295, 540] on div "Quantidade 1" at bounding box center [370, 527] width 153 height 55
click at [587, 547] on div "[PERSON_NAME] 25,000 Quantidade 1 Carros 0,05 Total 25 [MEDICAL_DATA] N/A Linha…" at bounding box center [447, 553] width 611 height 114
type input "0,12"
type input "0,006"
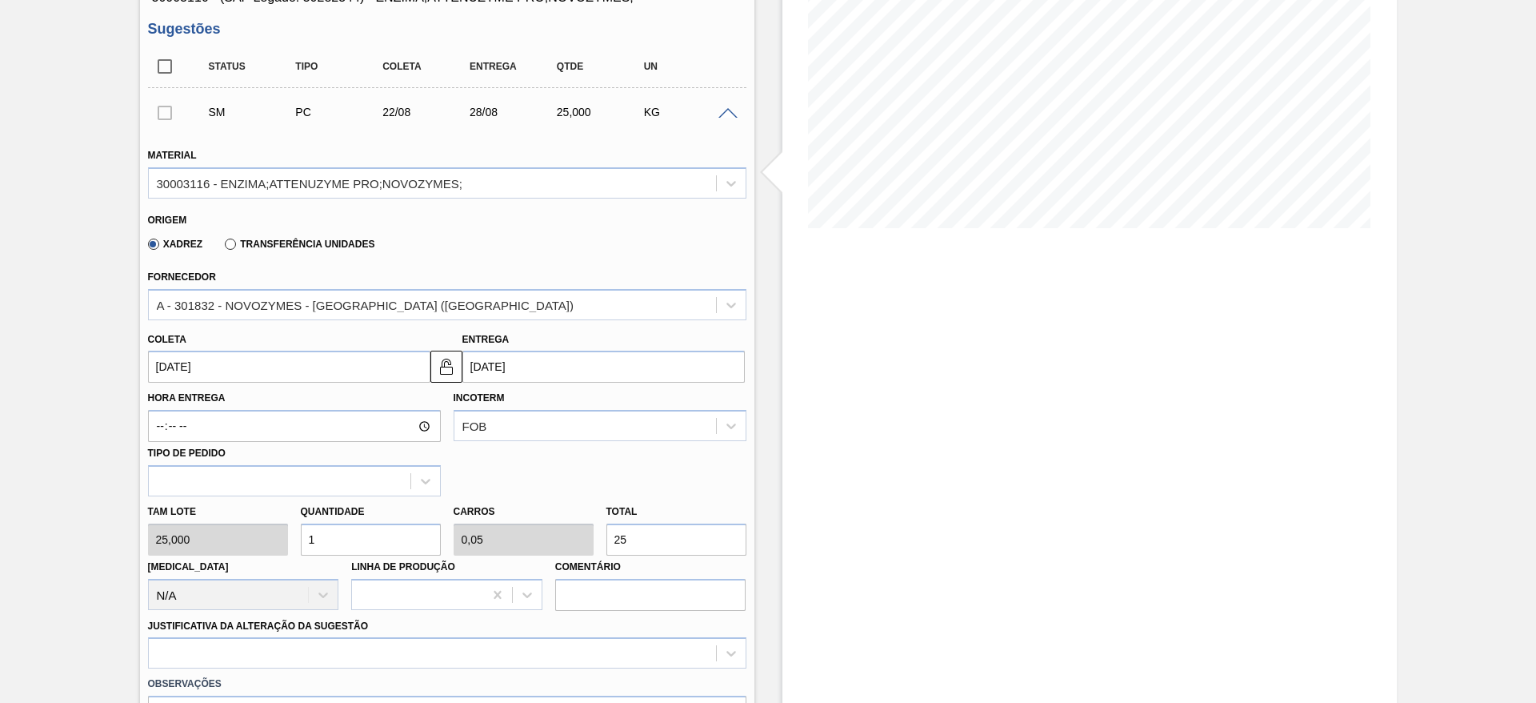
type input "3"
type input "1,4"
type input "0,07"
type input "35"
type input "14"
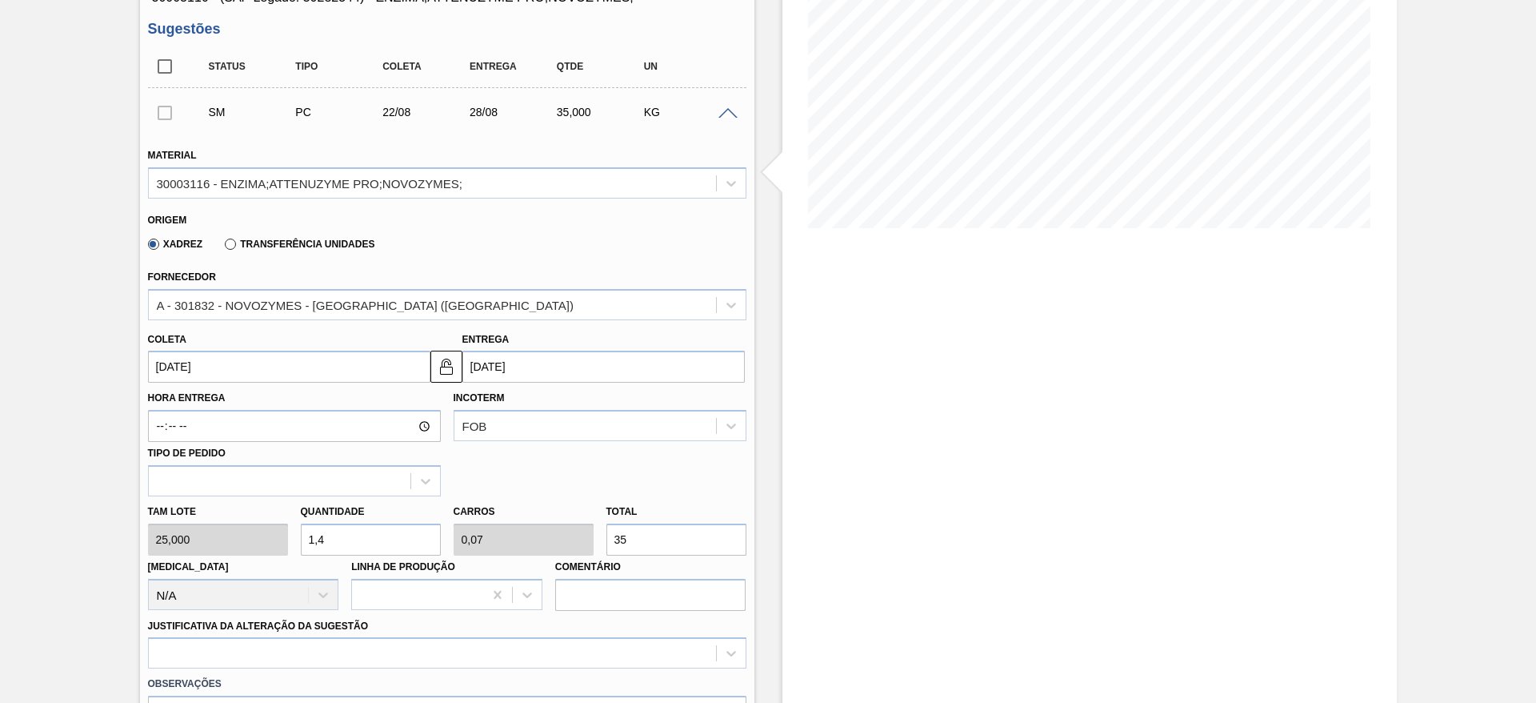
type input "0,7"
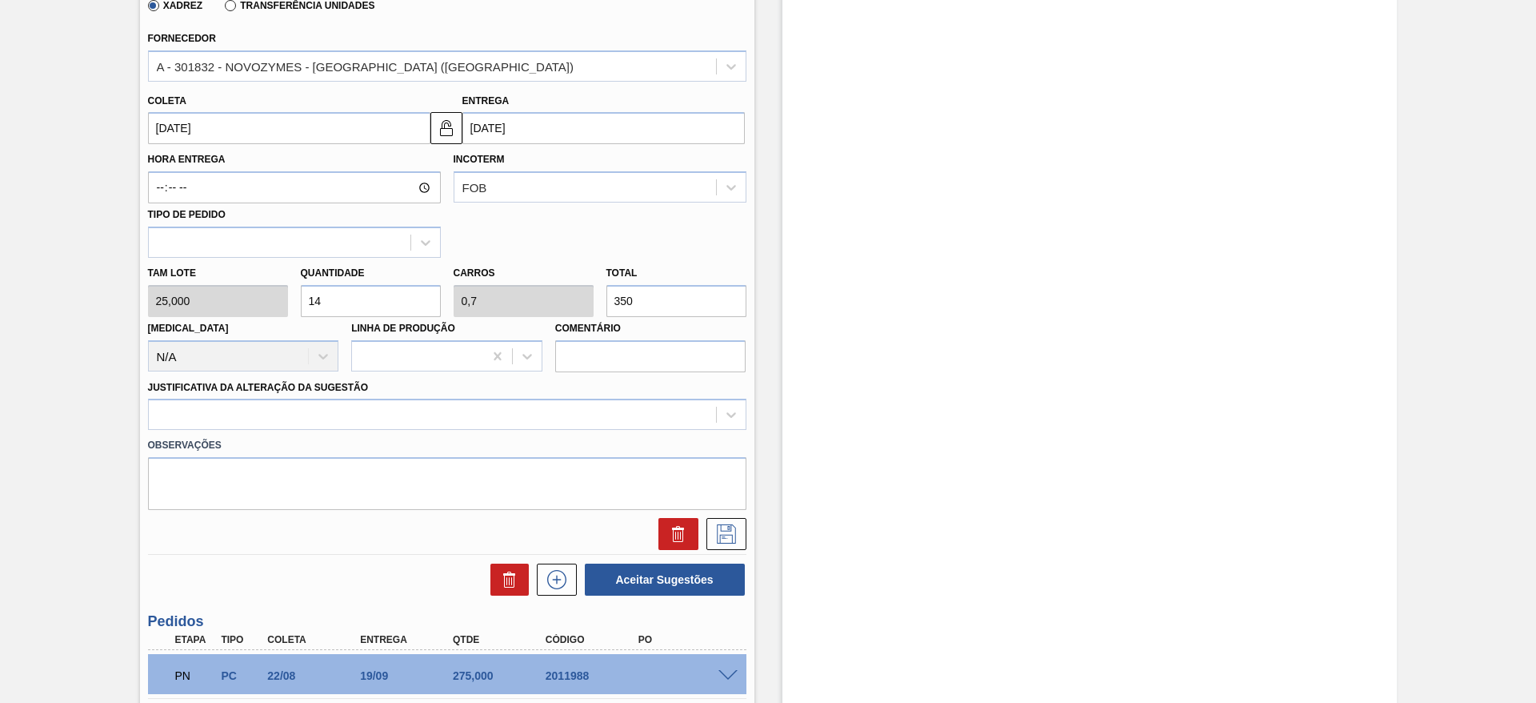
scroll to position [480, 0]
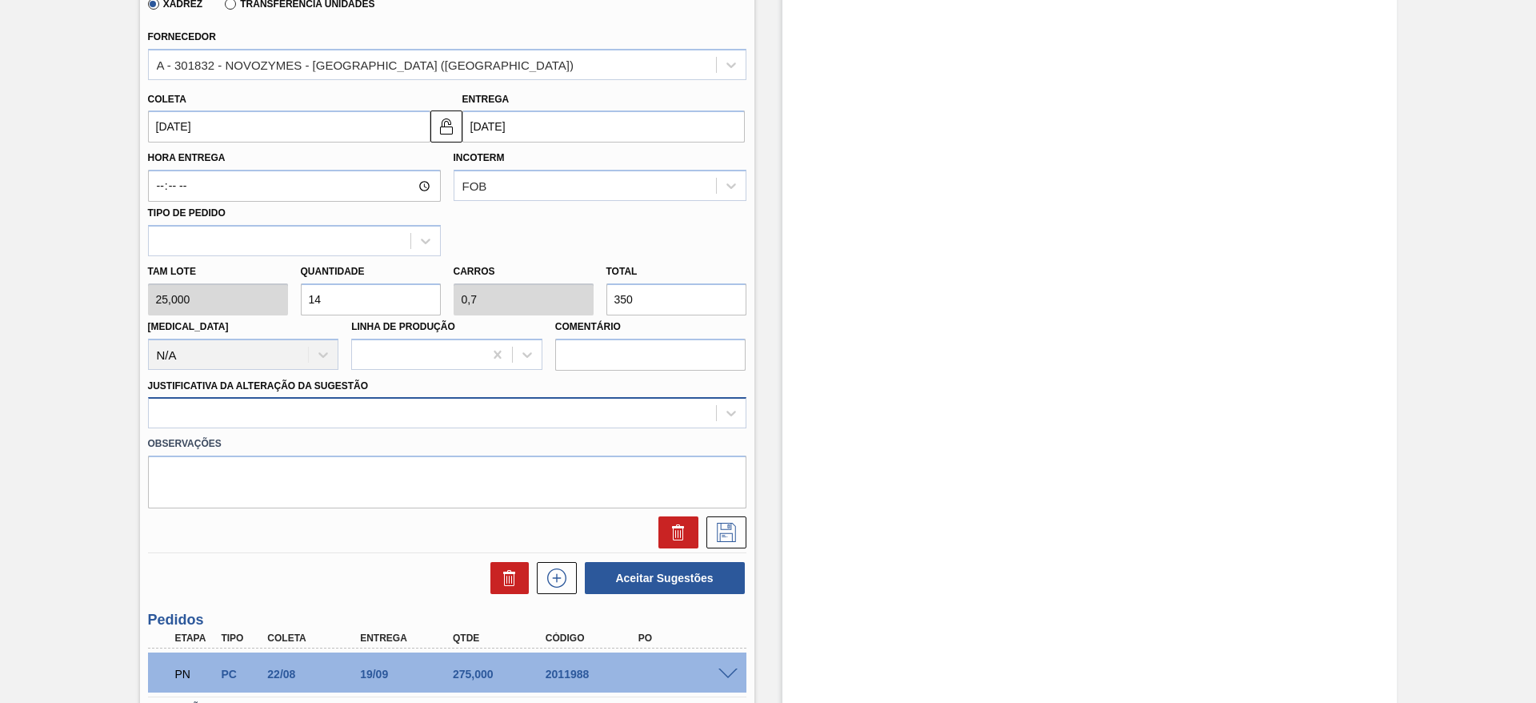
type input "350"
click at [344, 411] on div at bounding box center [432, 413] width 567 height 23
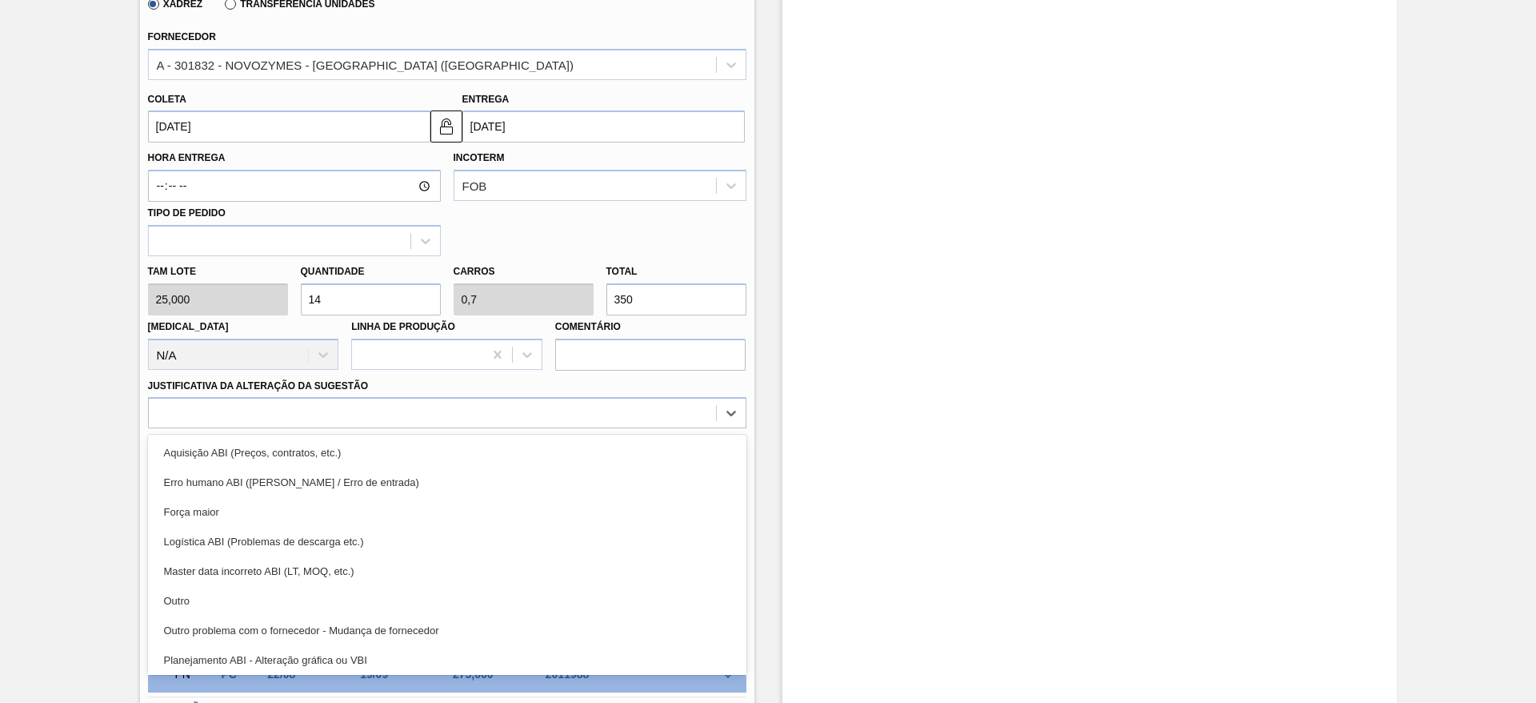
drag, startPoint x: 342, startPoint y: 607, endPoint x: 376, endPoint y: 584, distance: 41.1
click at [345, 604] on div "Outro" at bounding box center [447, 601] width 599 height 30
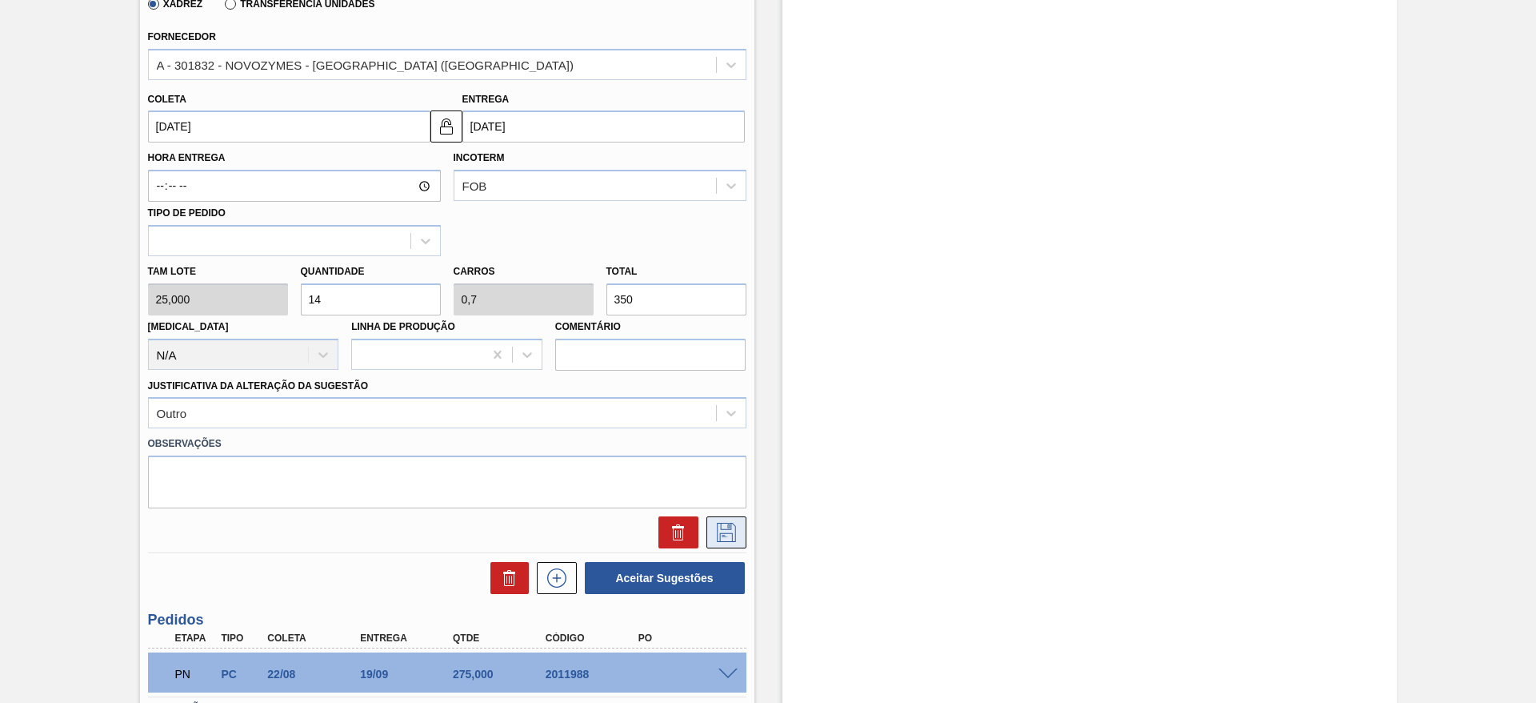
click at [733, 527] on icon at bounding box center [727, 532] width 26 height 19
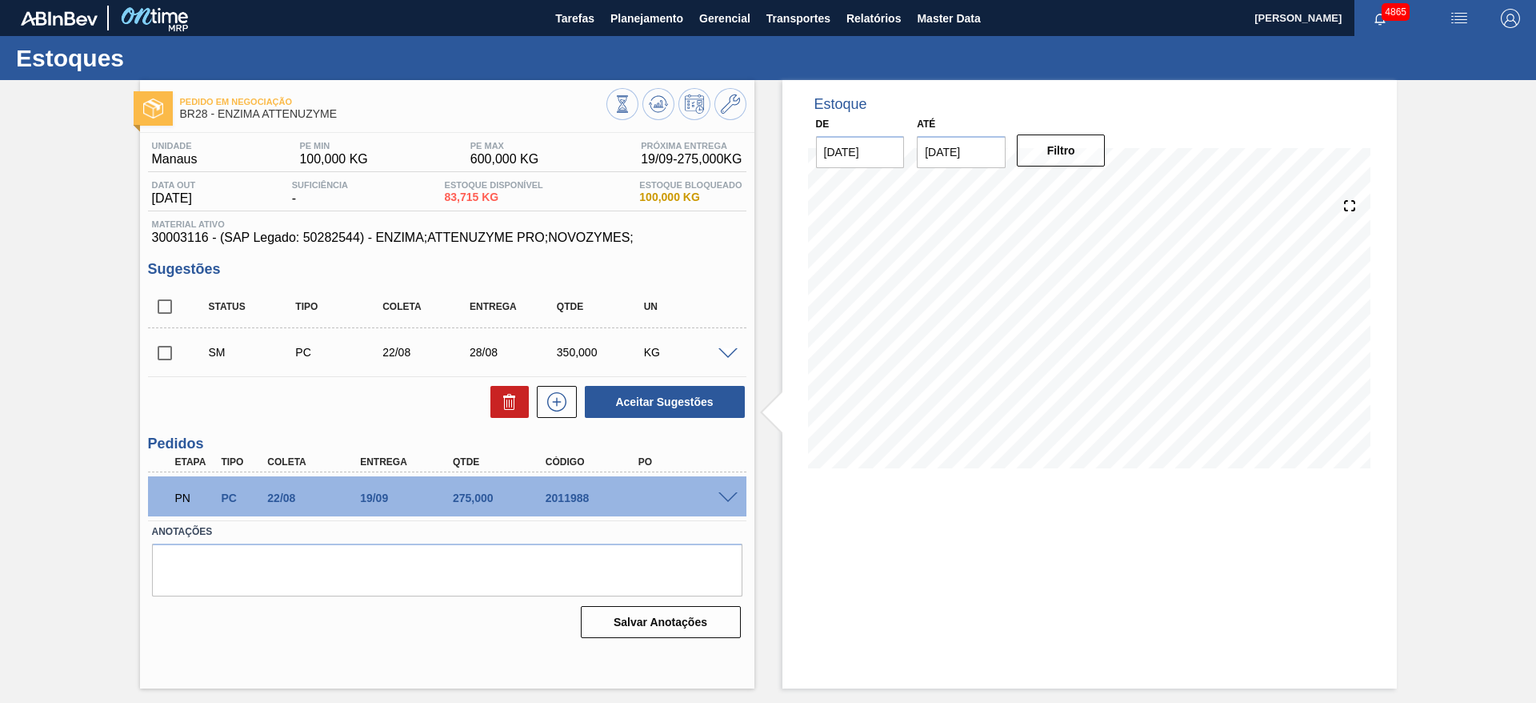
scroll to position [0, 0]
click at [732, 495] on span at bounding box center [728, 498] width 19 height 12
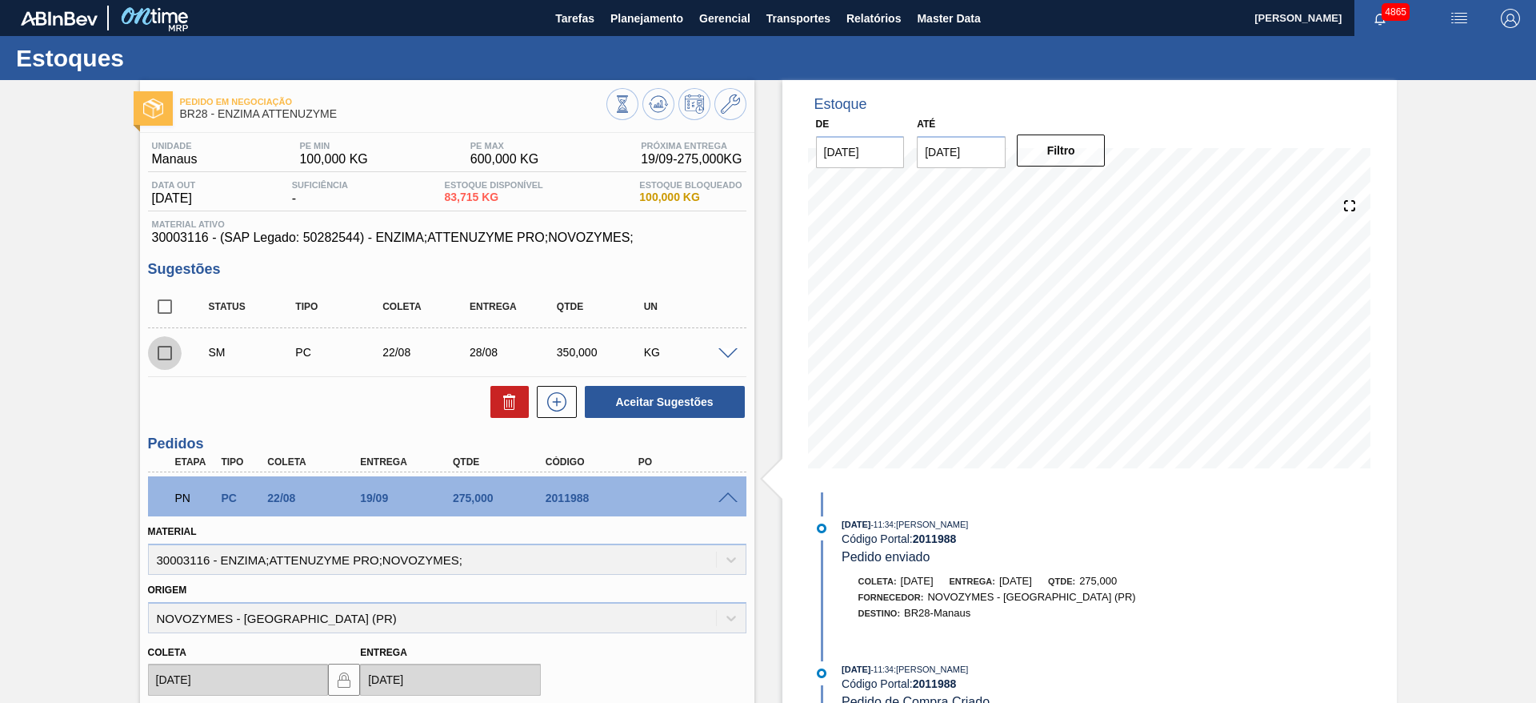
click at [170, 360] on input "checkbox" at bounding box center [165, 353] width 34 height 34
click at [637, 415] on button "Aceitar Sugestões" at bounding box center [665, 402] width 160 height 32
checkbox input "false"
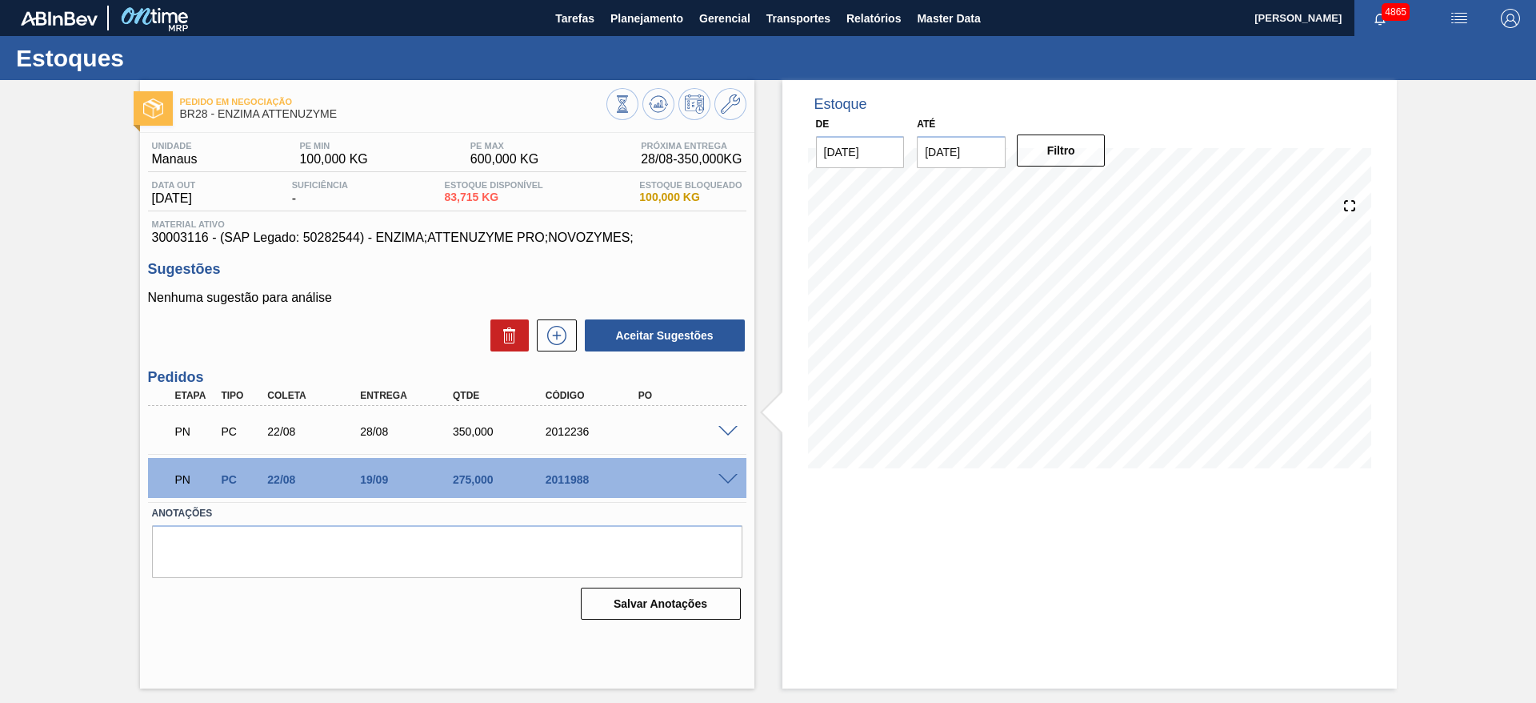
click at [733, 480] on span at bounding box center [728, 480] width 19 height 12
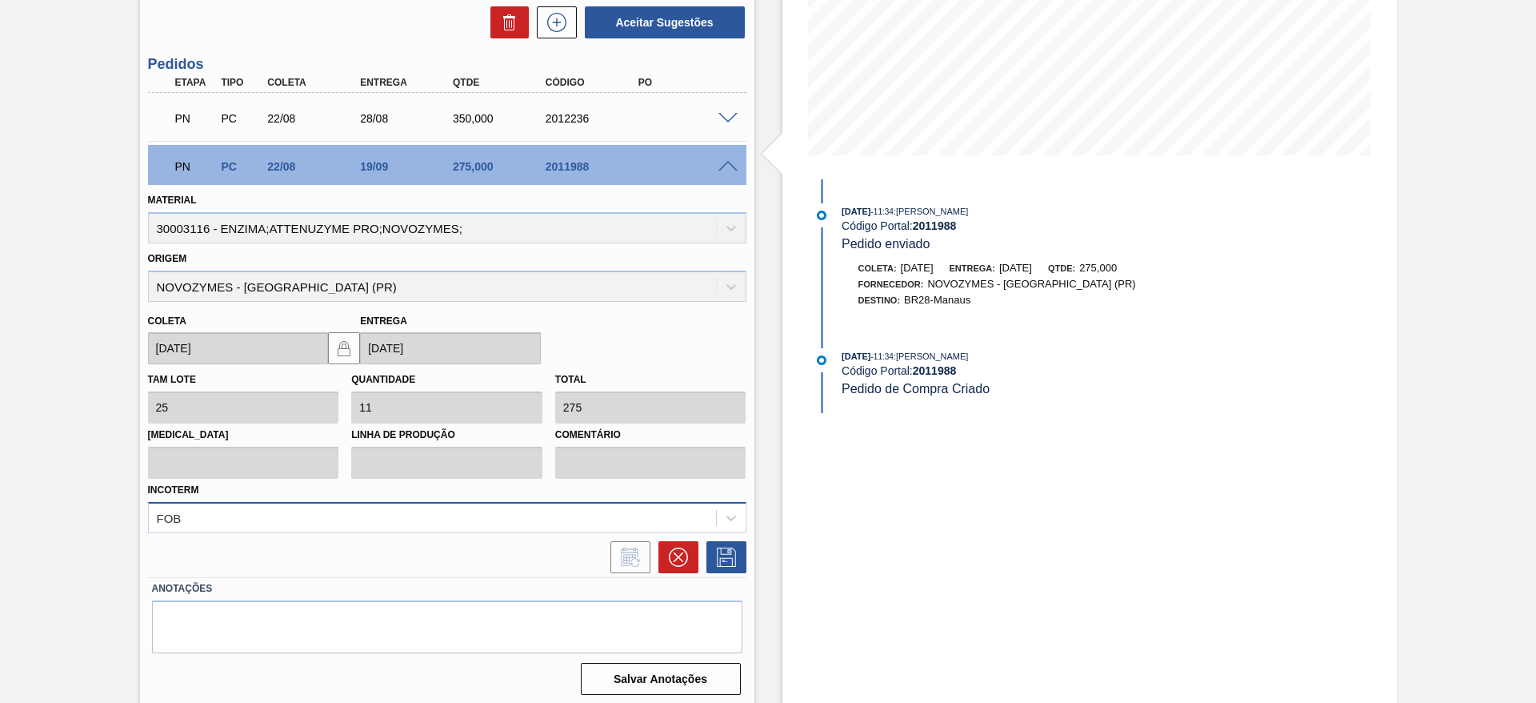
scroll to position [318, 0]
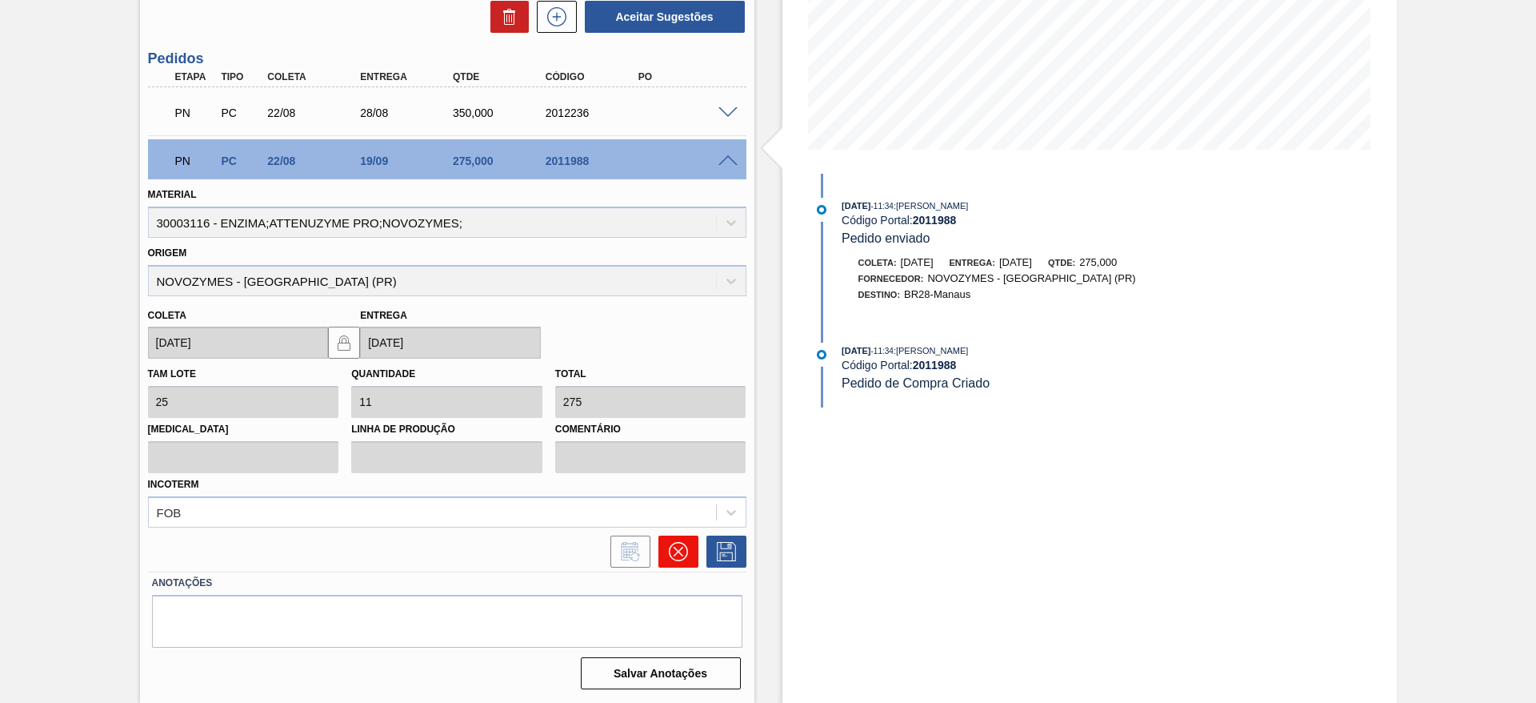
click at [691, 551] on button at bounding box center [679, 551] width 40 height 32
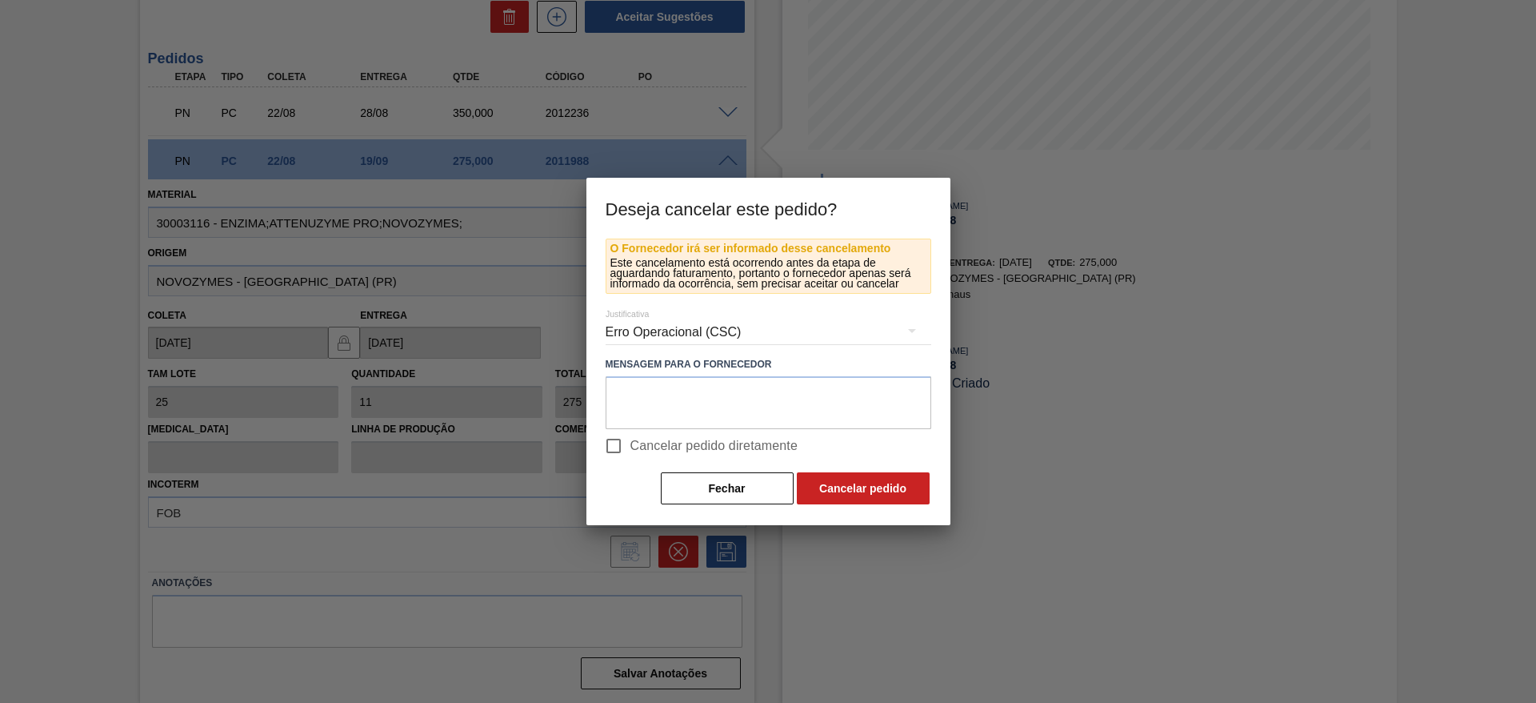
click at [637, 335] on div "Erro Operacional (CSC)" at bounding box center [769, 332] width 326 height 45
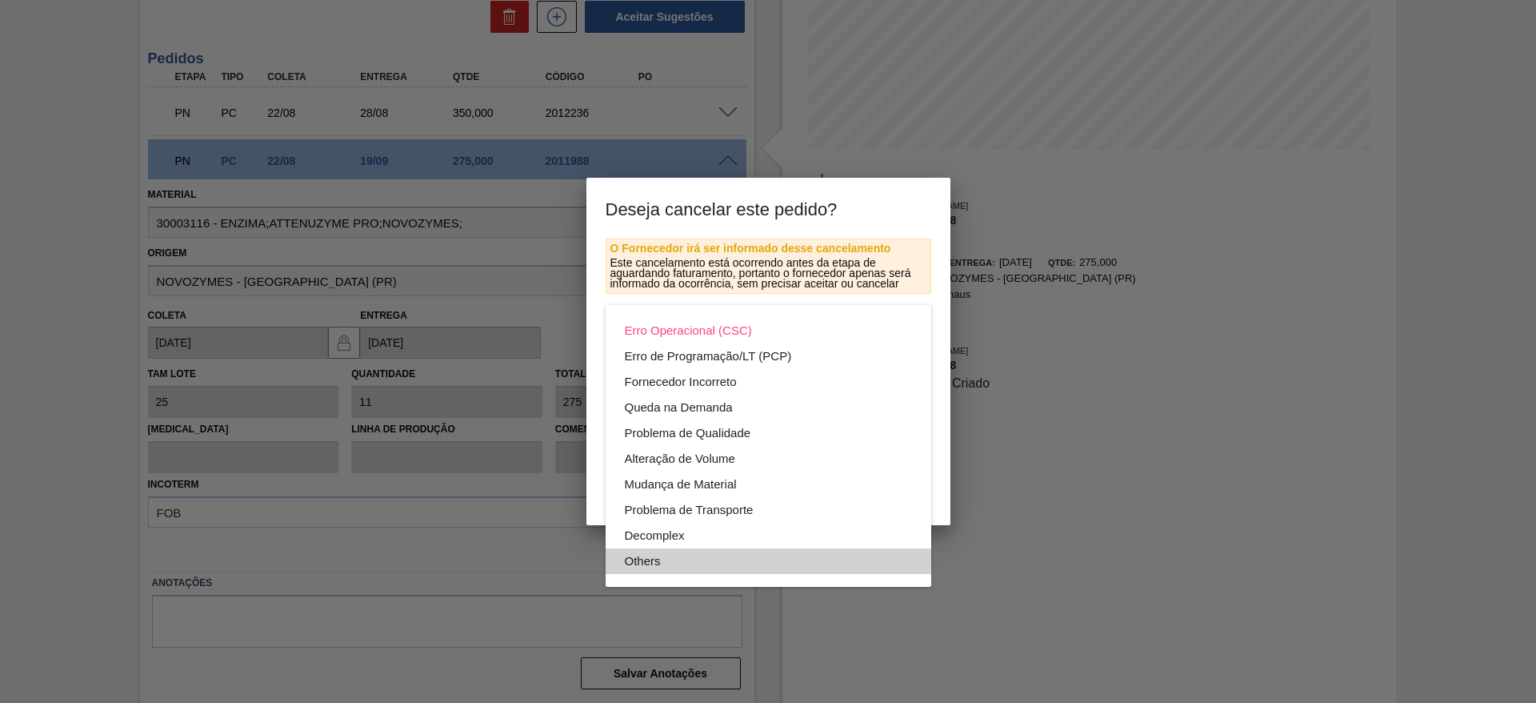
click at [654, 559] on div "Others" at bounding box center [768, 561] width 287 height 26
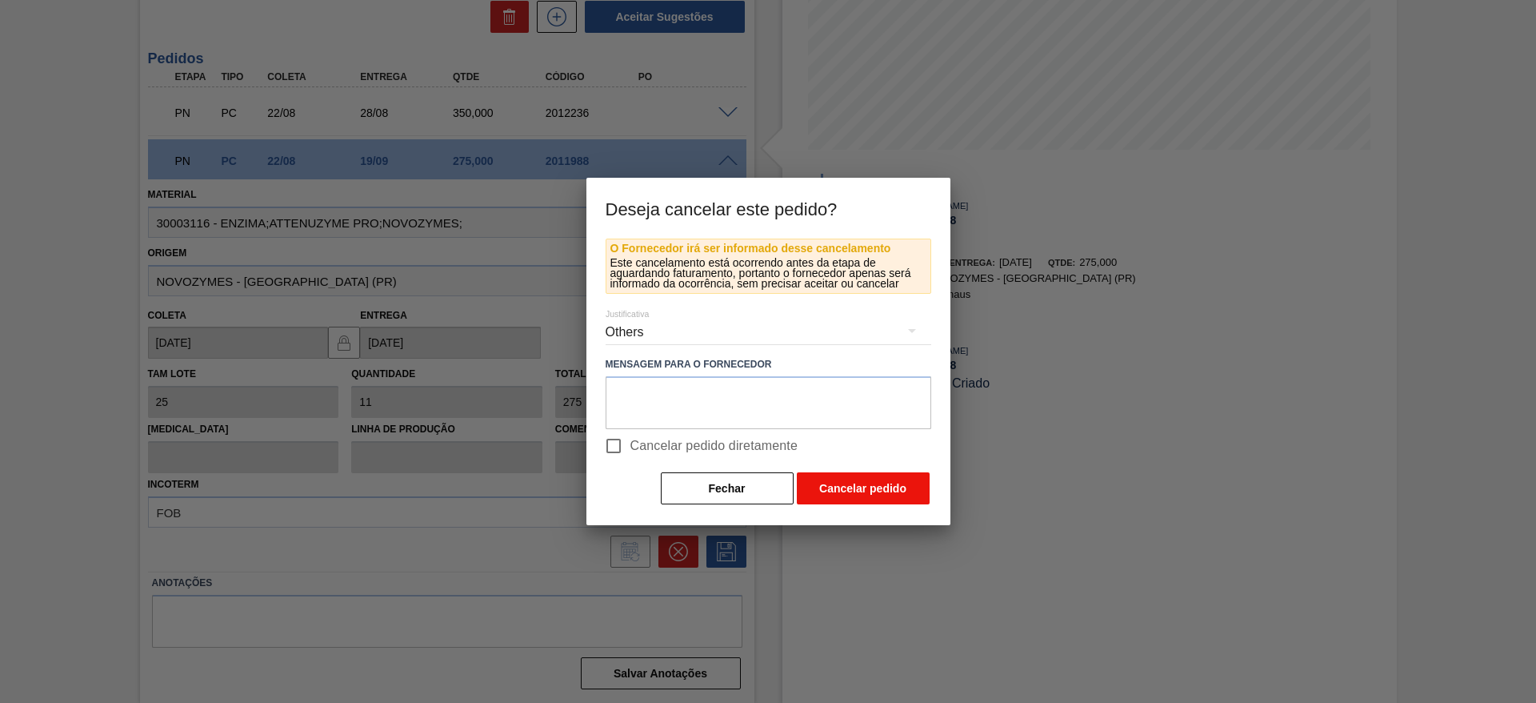
drag, startPoint x: 617, startPoint y: 446, endPoint x: 821, endPoint y: 491, distance: 208.9
click at [624, 452] on input "Cancelar pedido diretamente" at bounding box center [614, 446] width 34 height 34
checkbox input "true"
click at [875, 487] on button "Cancelar pedido" at bounding box center [863, 488] width 133 height 32
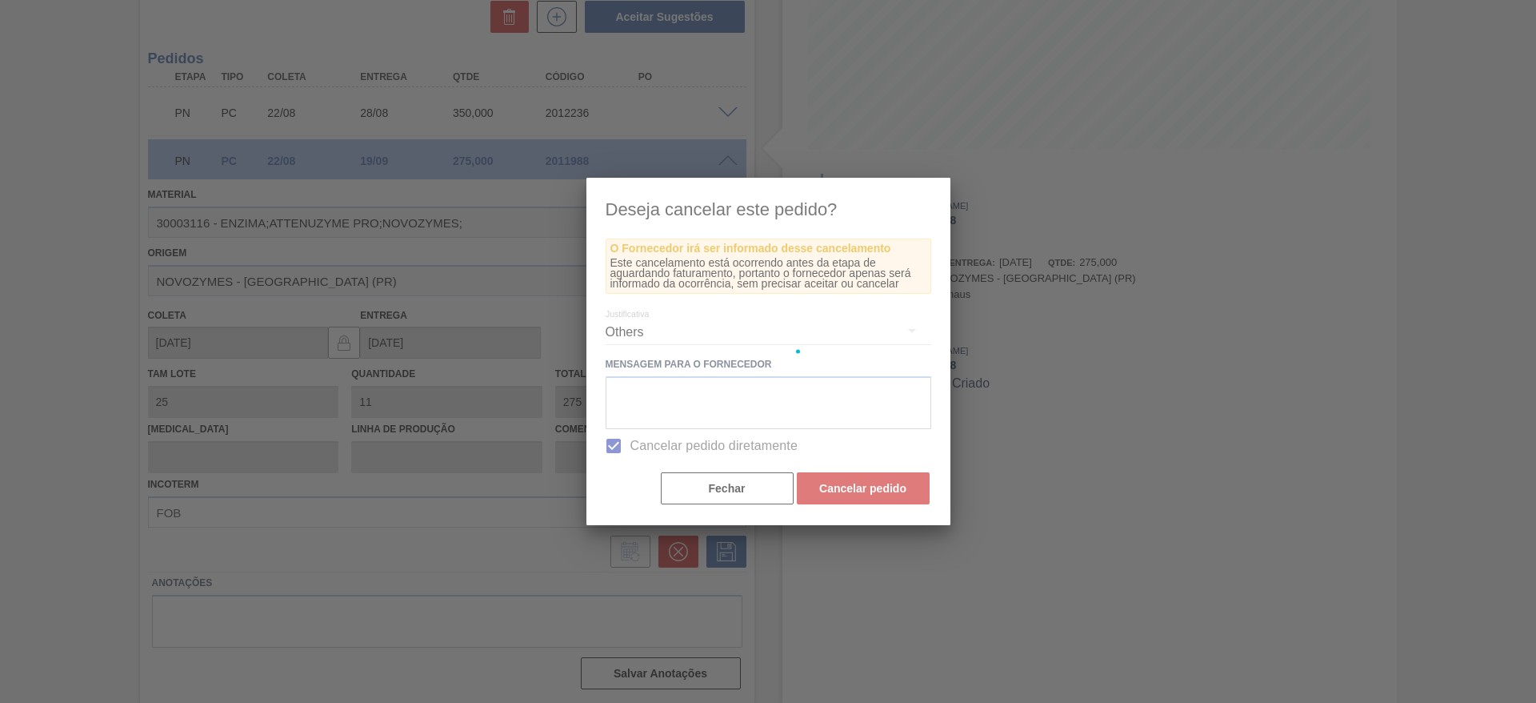
scroll to position [0, 0]
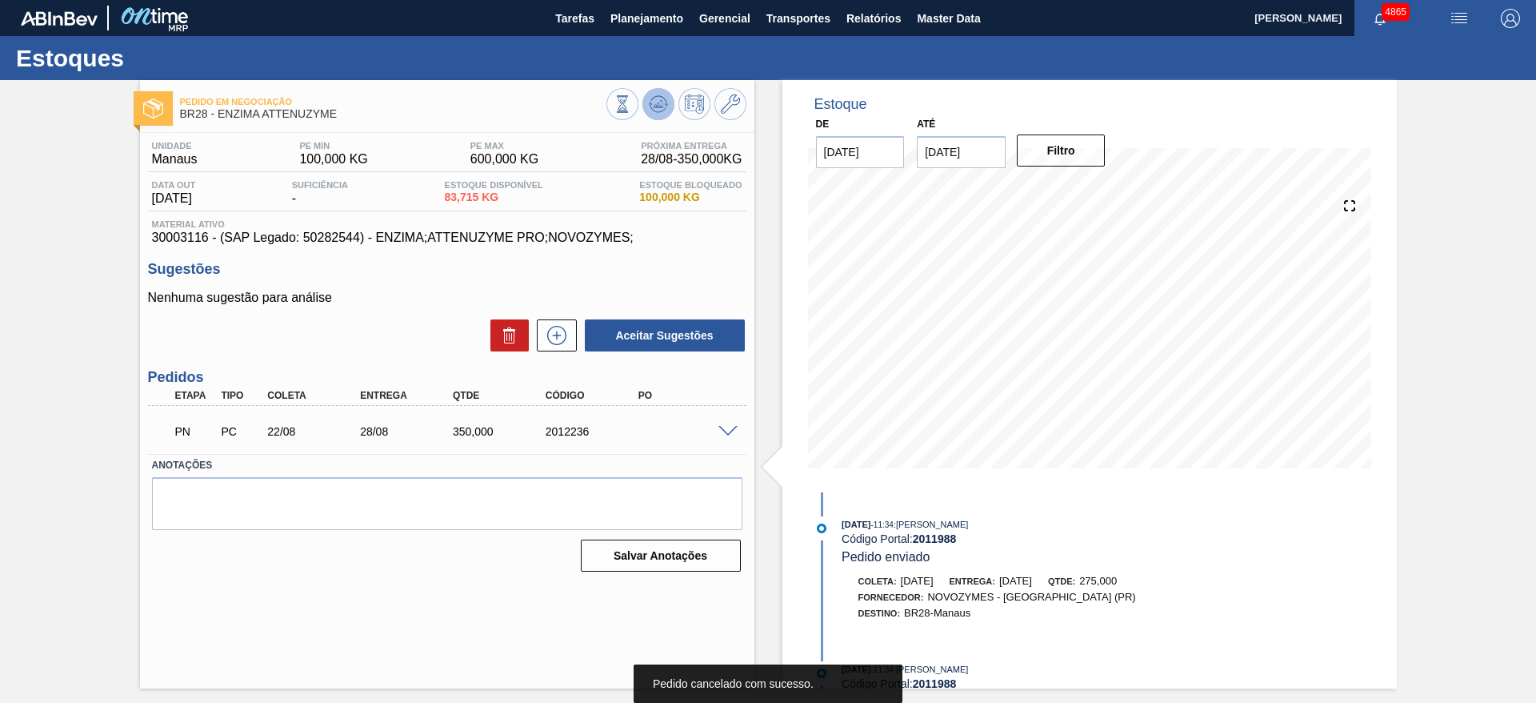
click at [631, 102] on icon at bounding box center [623, 104] width 18 height 18
